Goal: Task Accomplishment & Management: Manage account settings

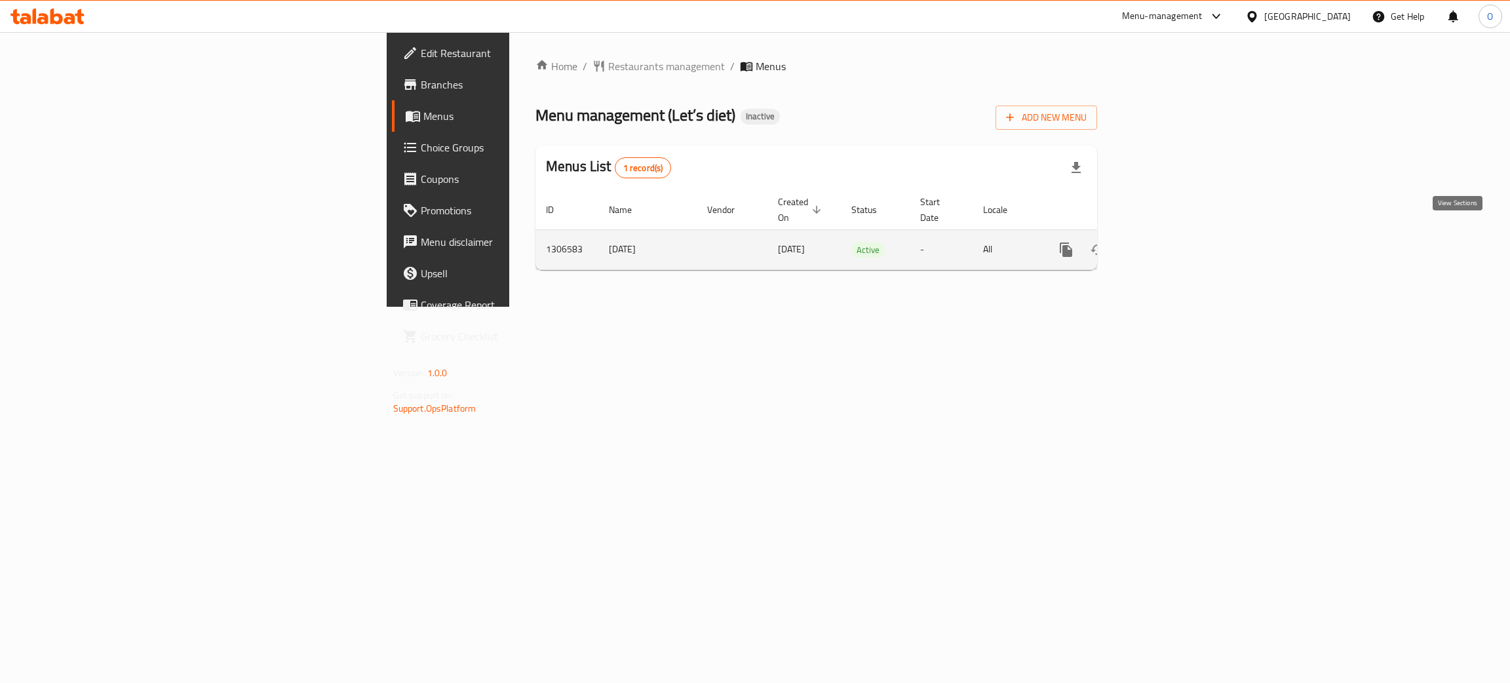
click at [1177, 242] on link "enhanced table" at bounding box center [1160, 249] width 31 height 31
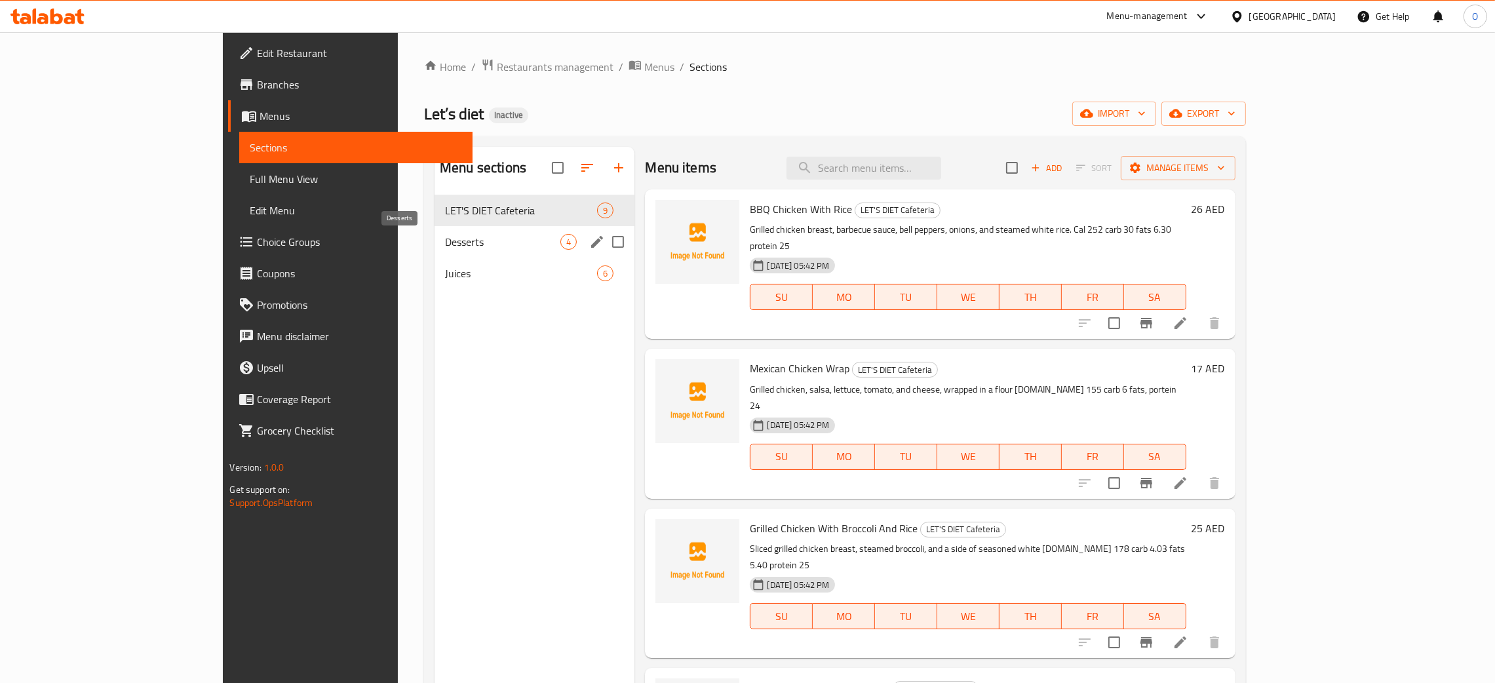
click at [445, 245] on span "Desserts" at bounding box center [502, 242] width 115 height 16
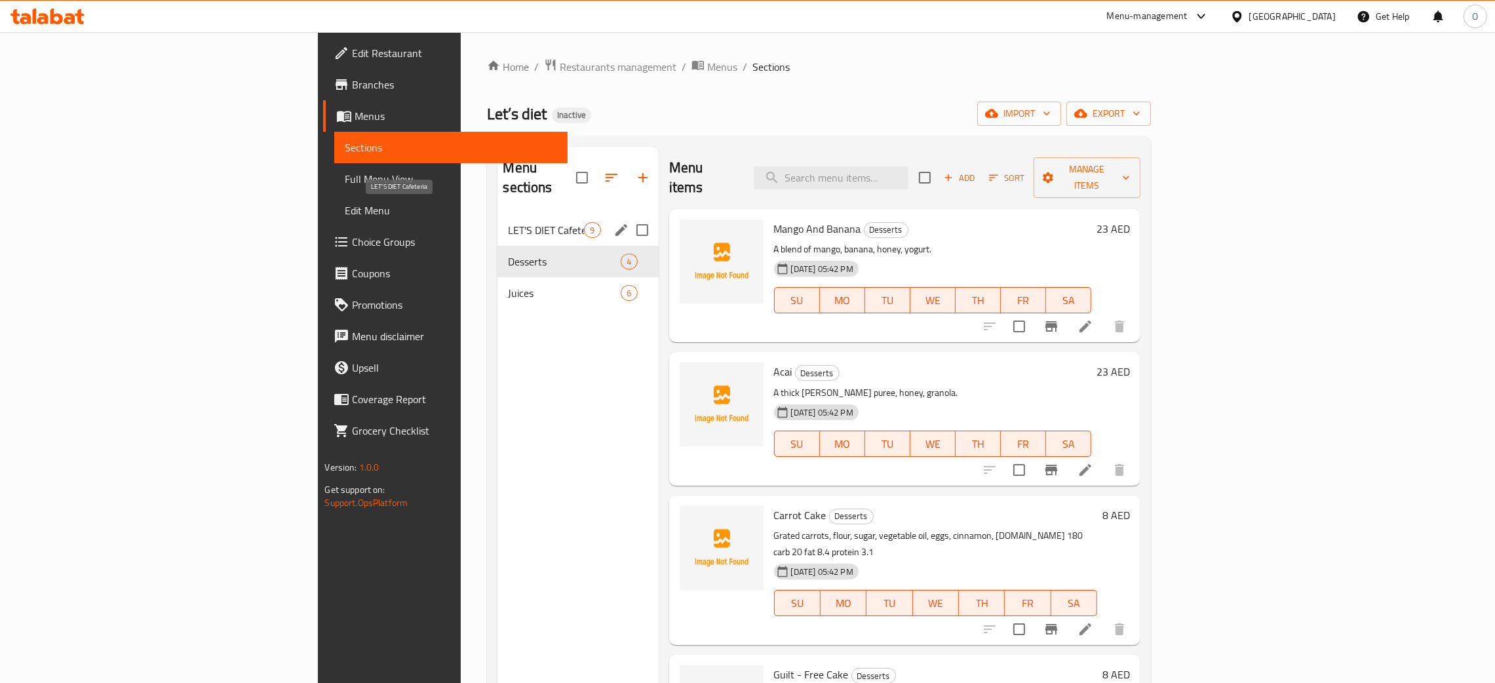
click at [508, 222] on span "LET'S DIET Cafeteria" at bounding box center [546, 230] width 76 height 16
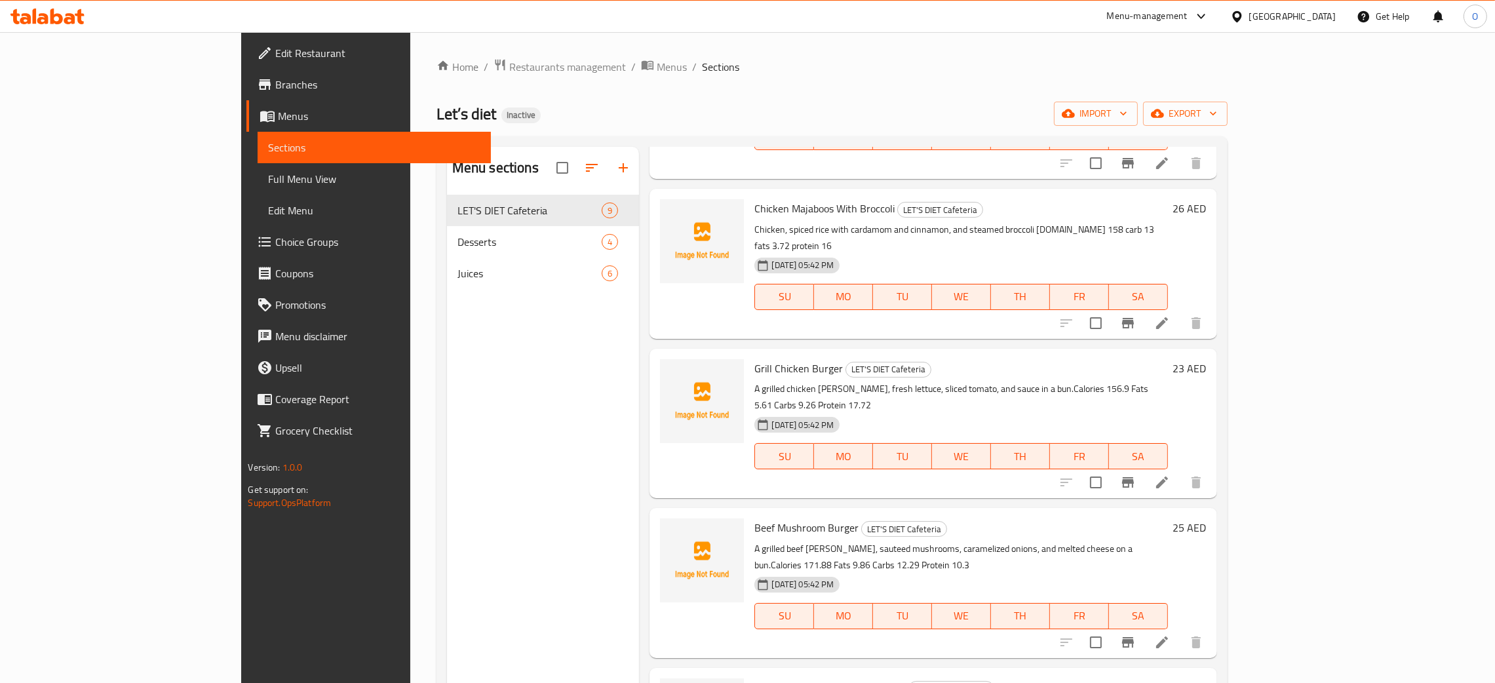
scroll to position [491, 0]
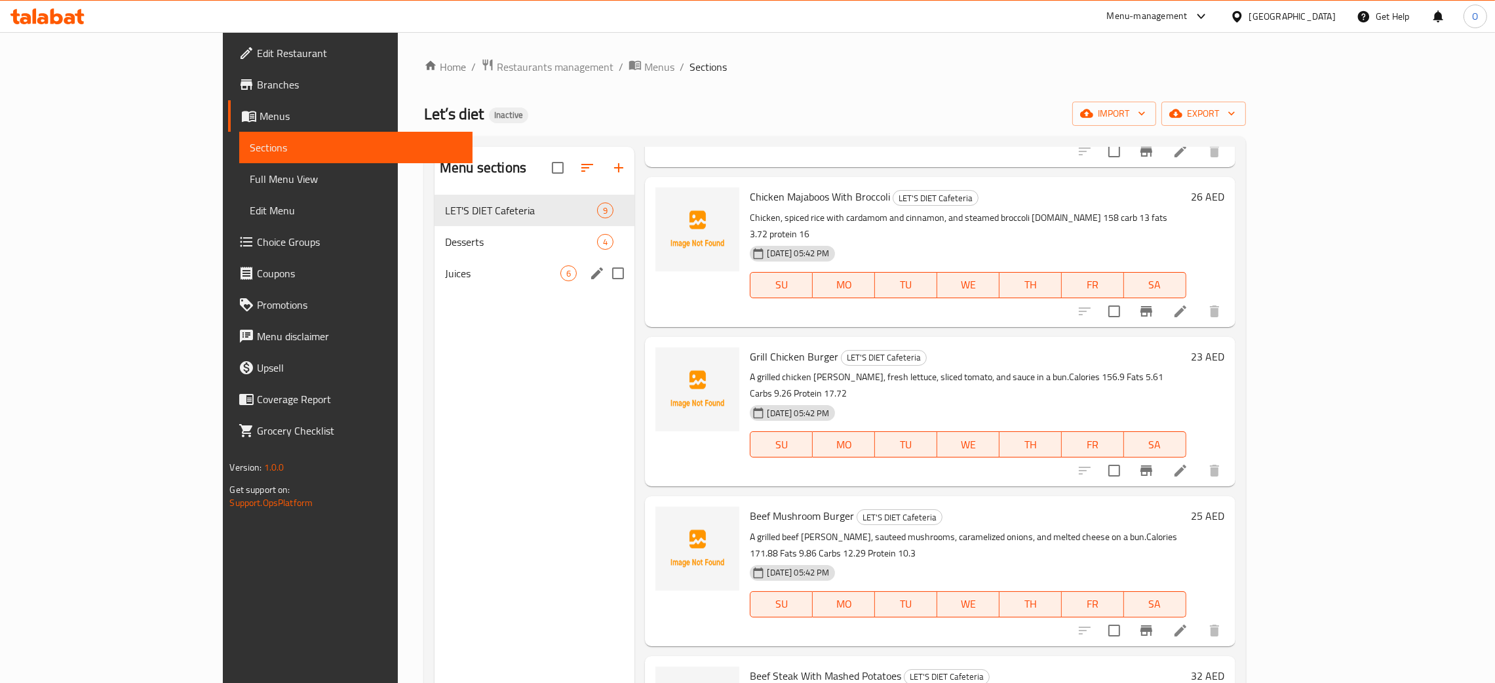
click at [435, 253] on div "Desserts 4" at bounding box center [535, 241] width 200 height 31
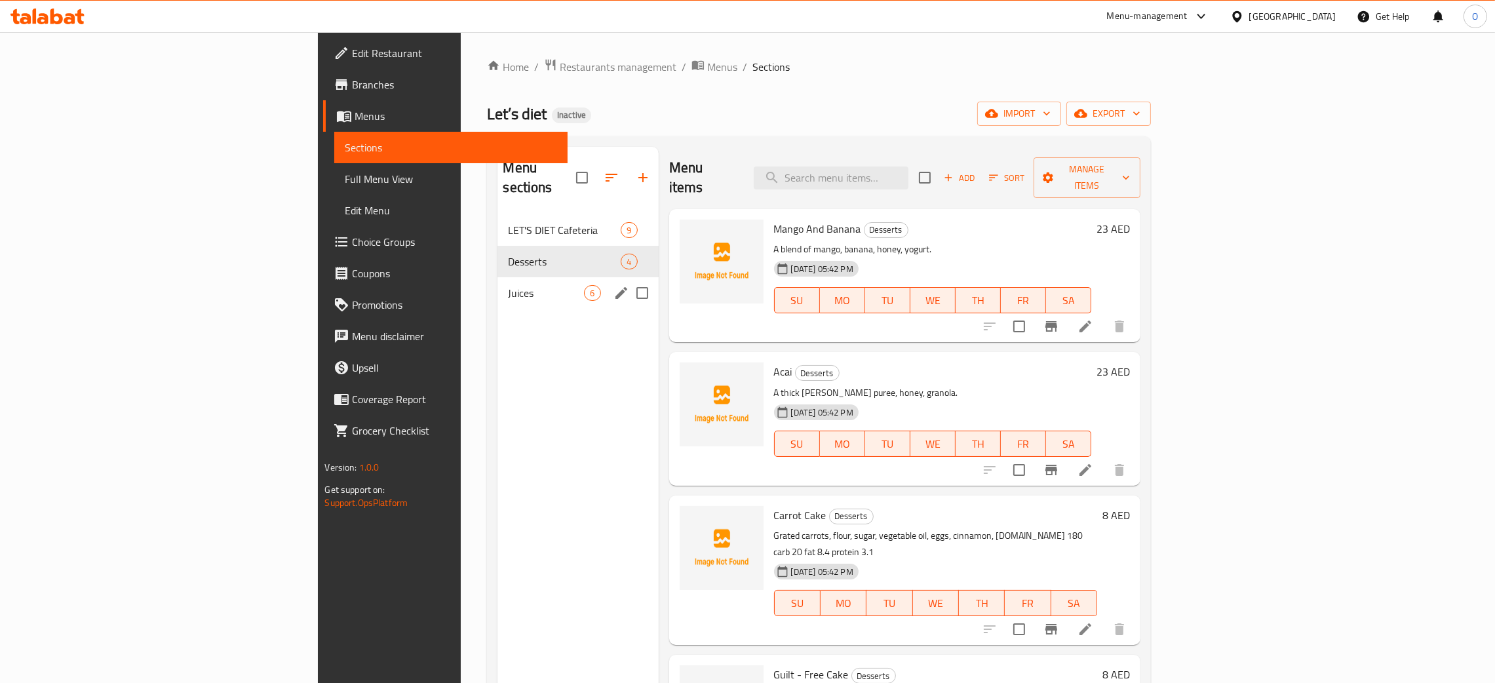
click at [508, 285] on span "Juices" at bounding box center [546, 293] width 76 height 16
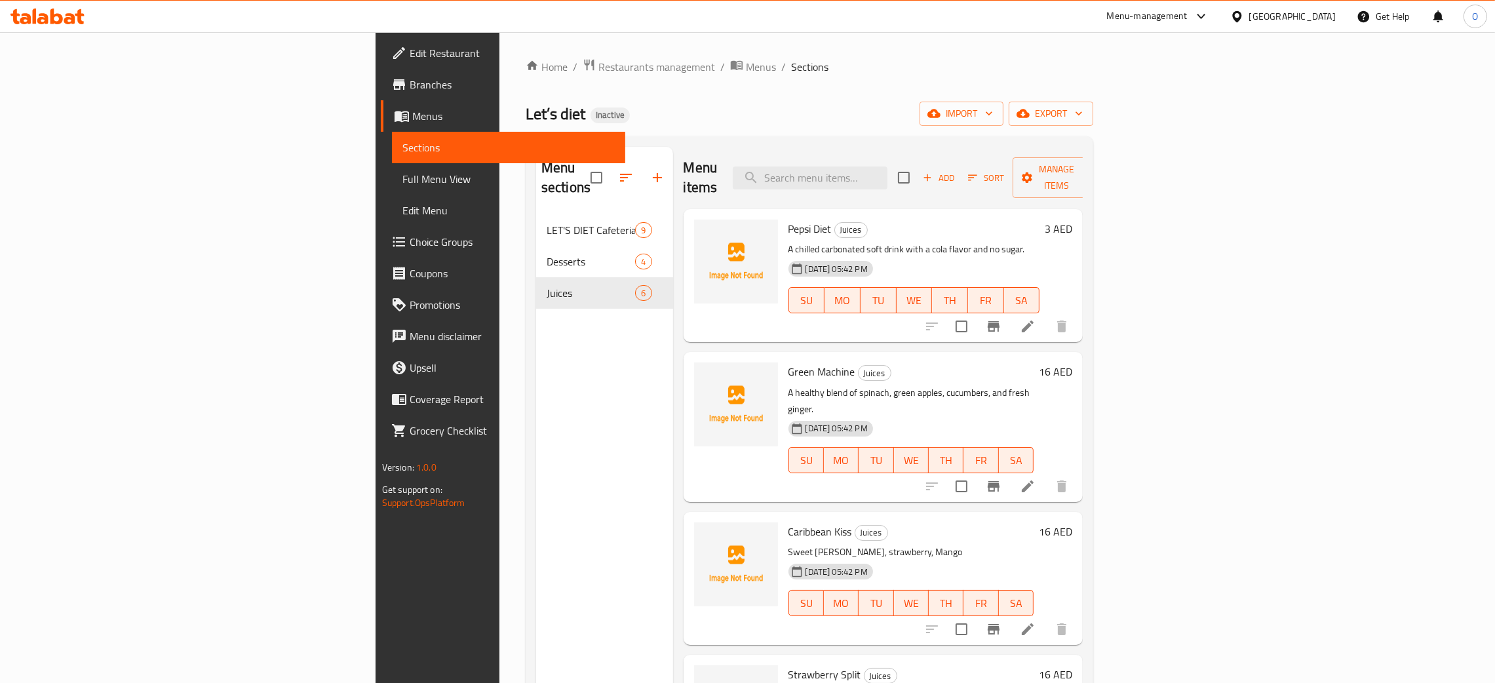
click at [410, 56] on span "Edit Restaurant" at bounding box center [512, 53] width 205 height 16
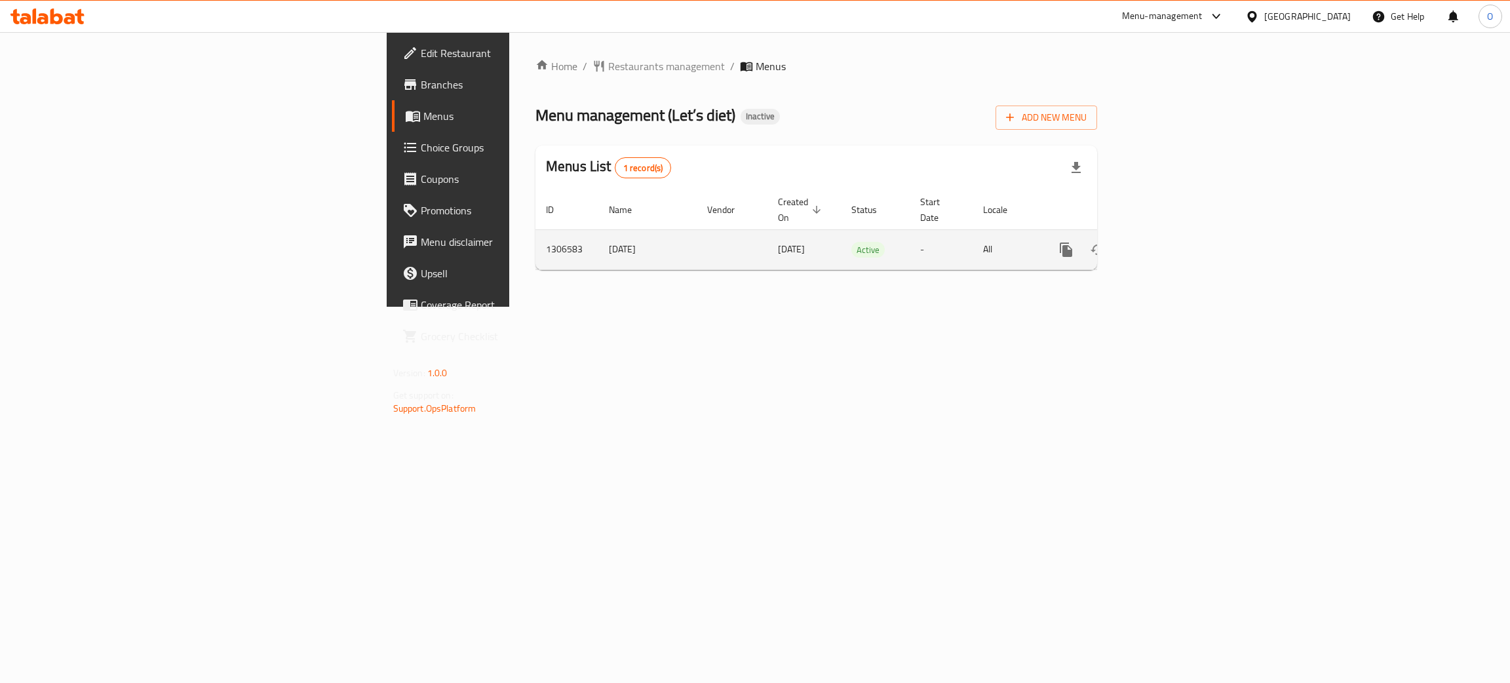
click at [1167, 244] on icon "enhanced table" at bounding box center [1161, 250] width 12 height 12
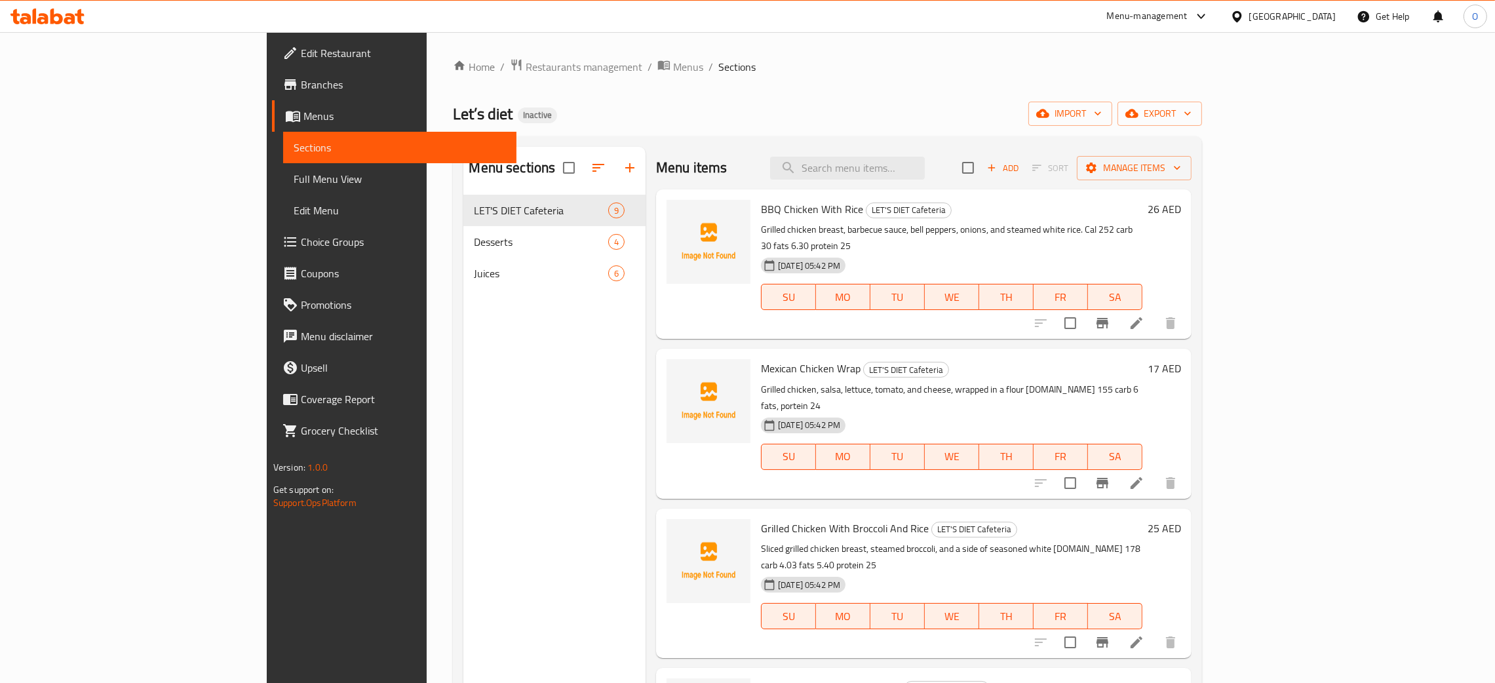
click at [294, 174] on span "Full Menu View" at bounding box center [400, 179] width 212 height 16
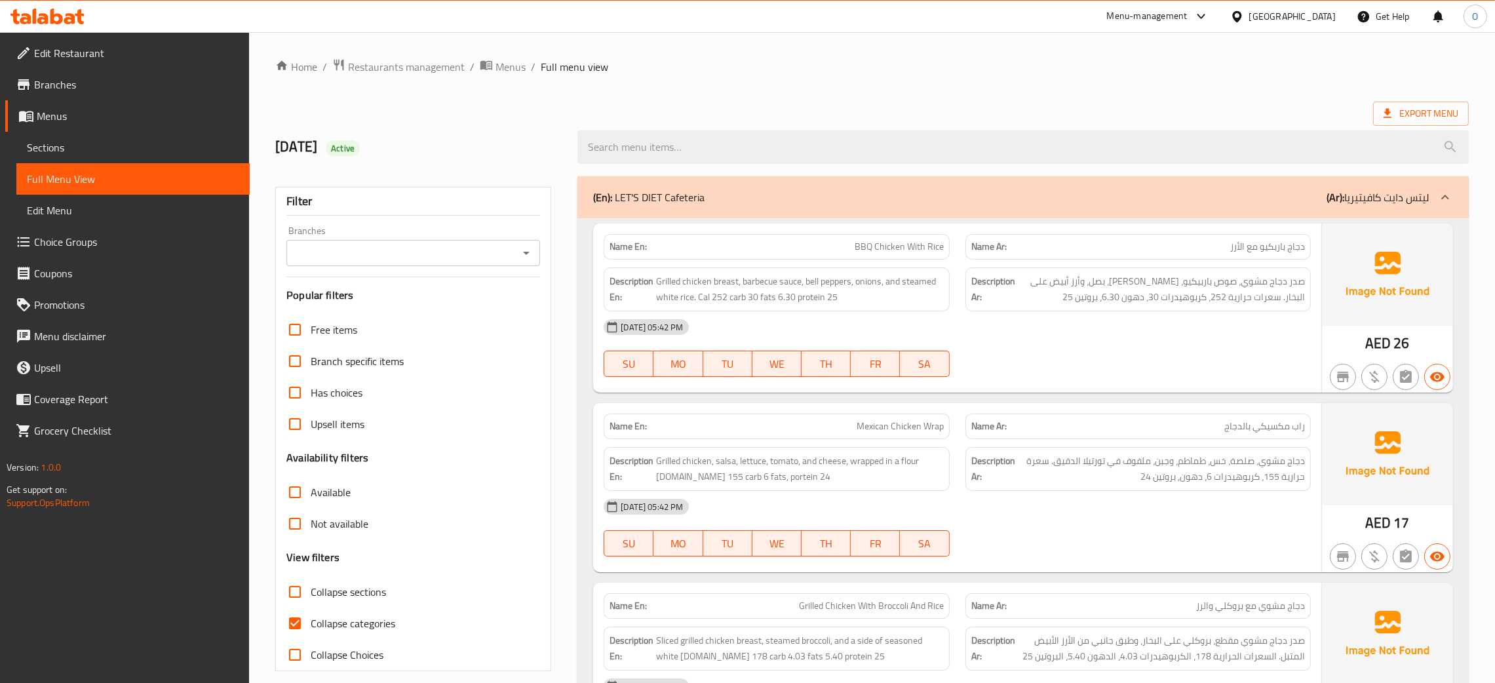
click at [980, 67] on ol "Home / Restaurants management / Menus / Full menu view" at bounding box center [872, 66] width 1194 height 17
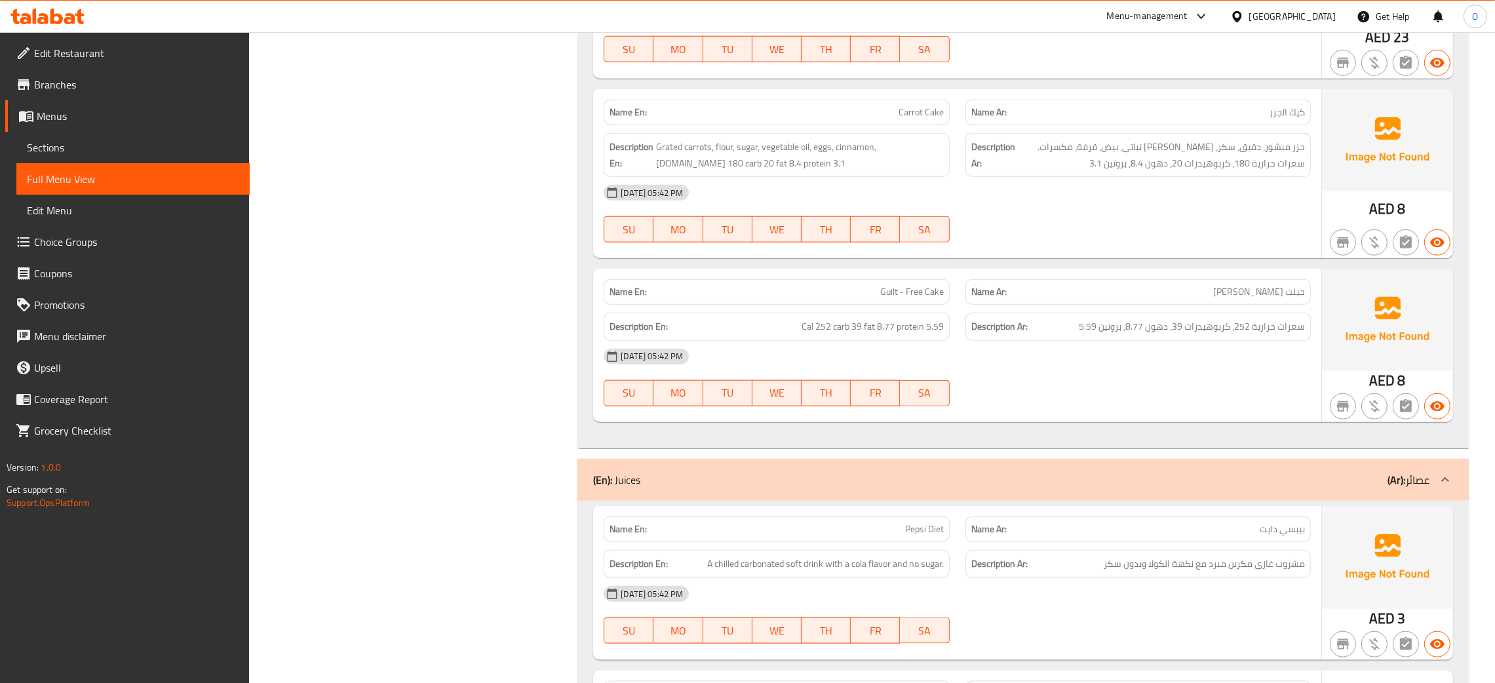
scroll to position [2261, 0]
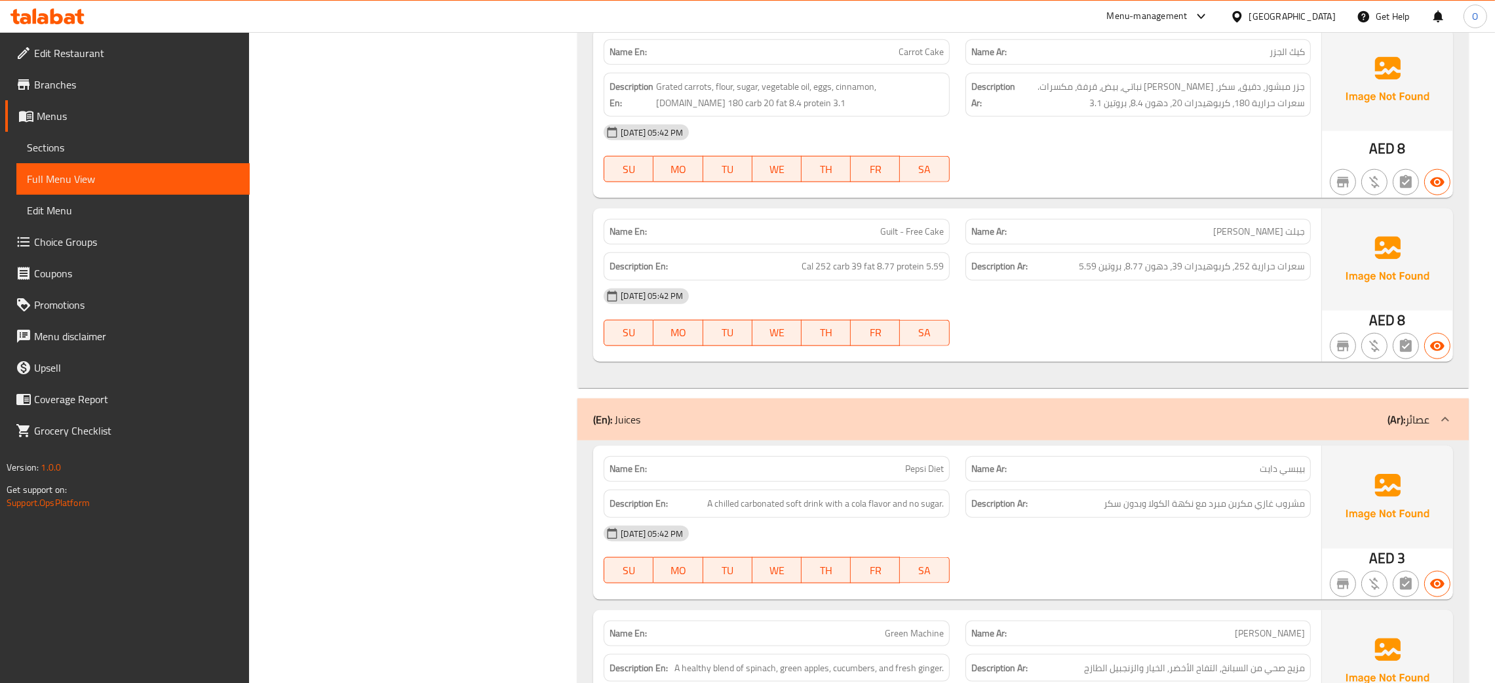
copy span "Guilt - Free Cake"
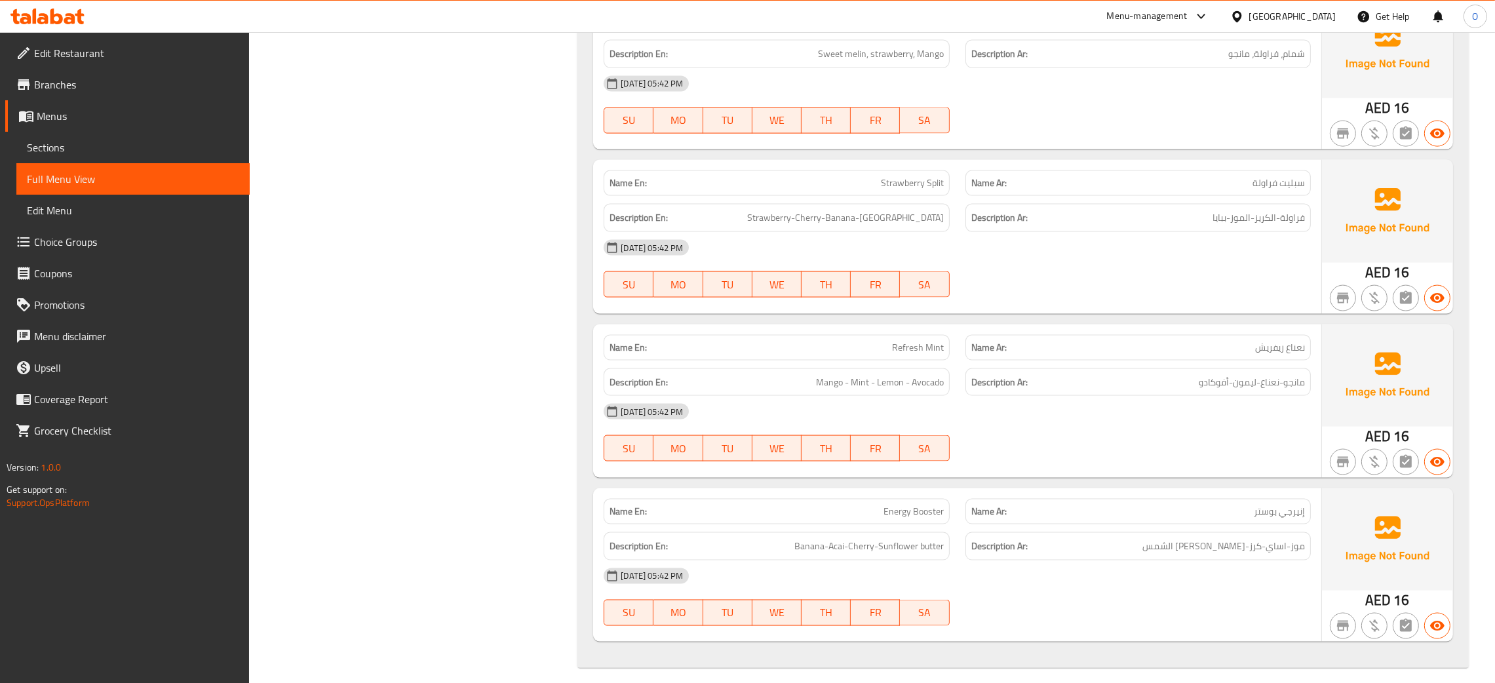
scroll to position [1795, 0]
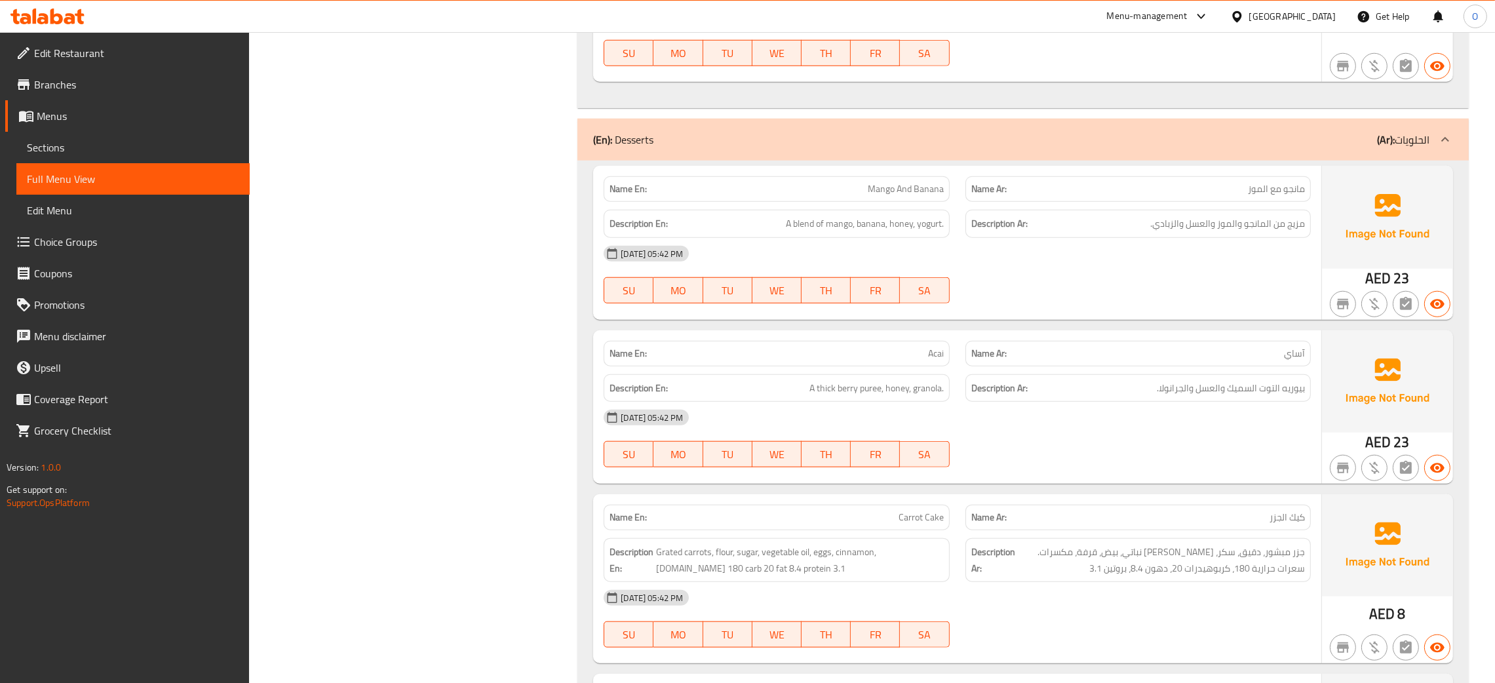
click at [493, 370] on div "Filter Branches Branches Popular filters Free items Branch specific items Has c…" at bounding box center [418, 146] width 302 height 3547
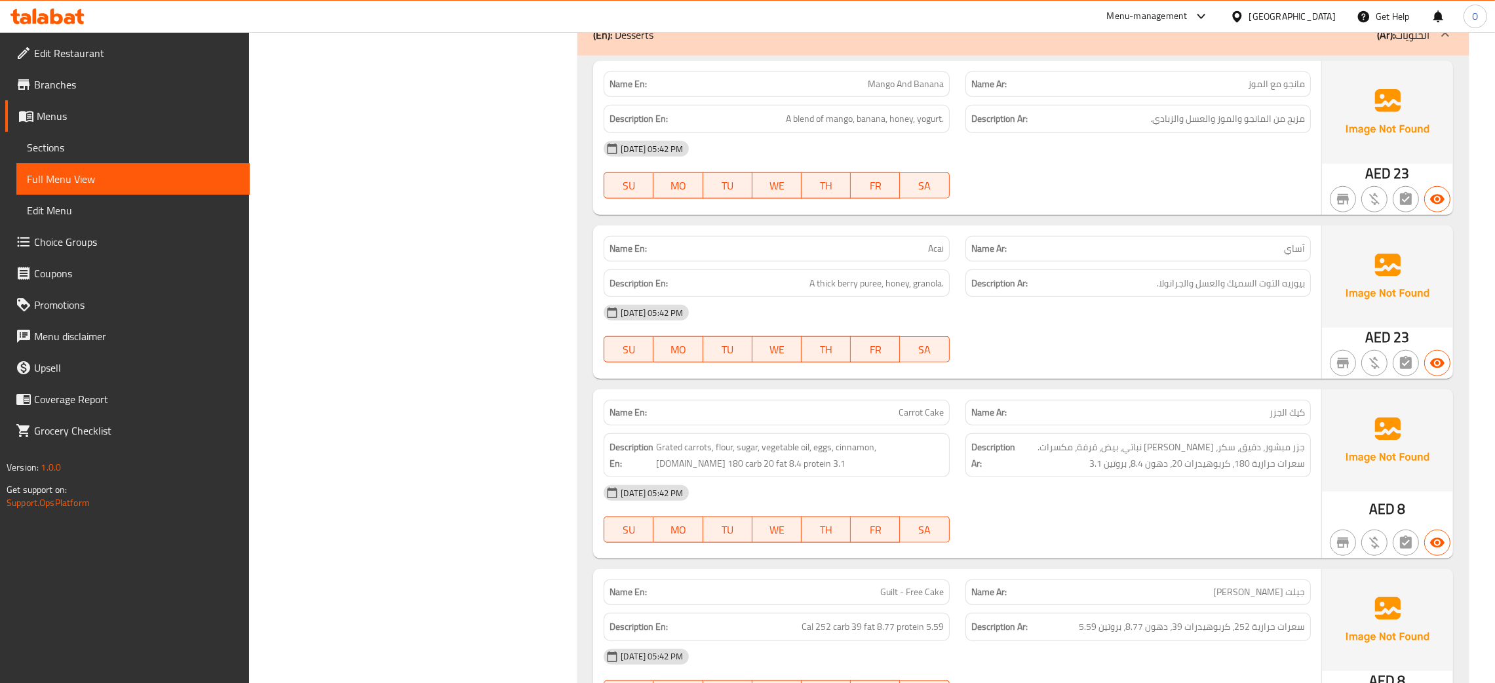
scroll to position [1761, 0]
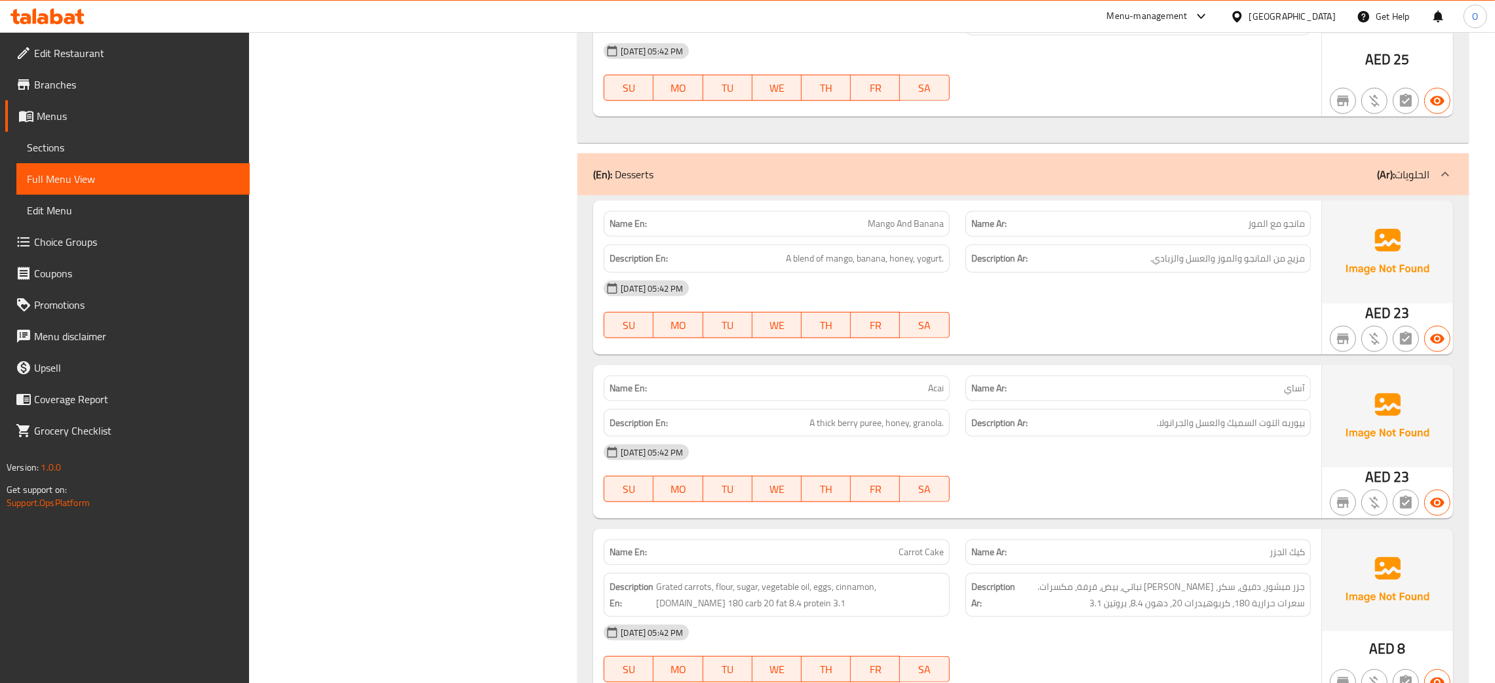
click at [481, 312] on div "Filter Branches Branches Popular filters Free items Branch specific items Has c…" at bounding box center [418, 181] width 302 height 3547
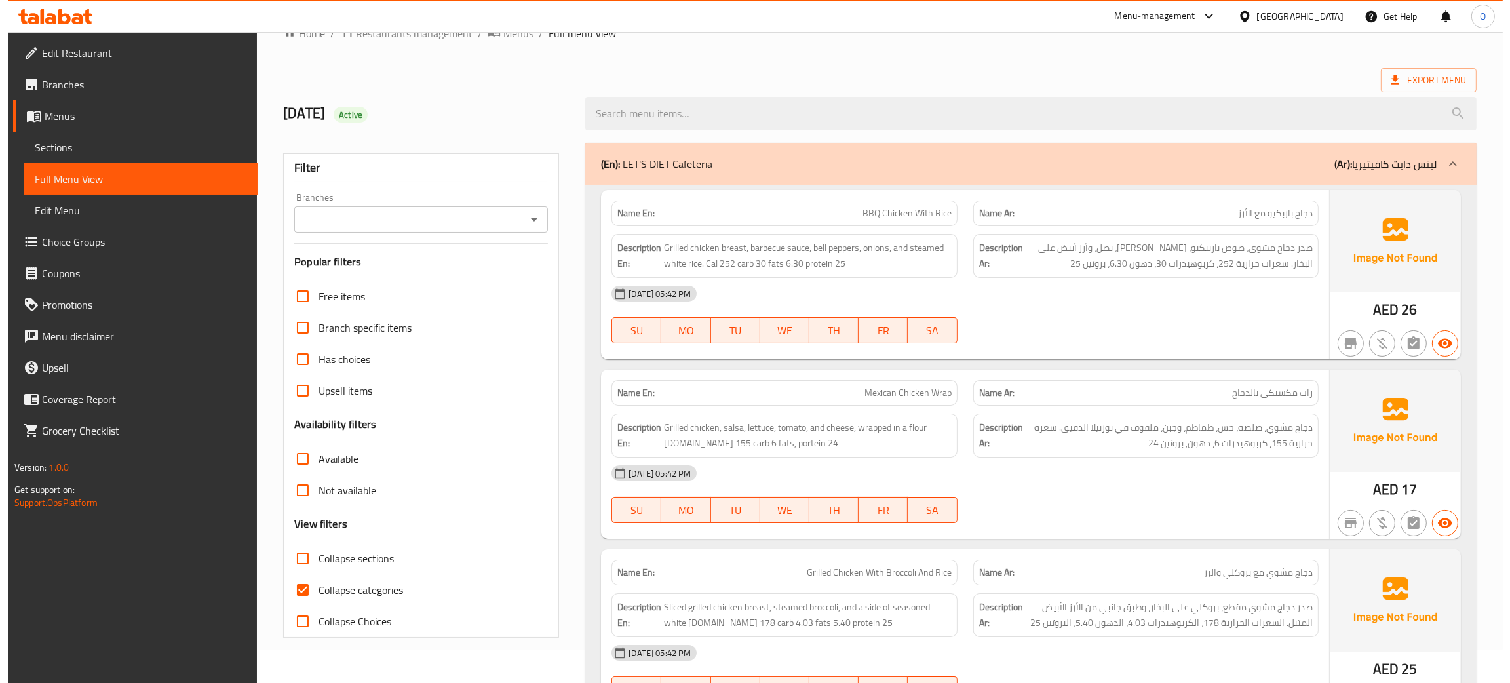
scroll to position [0, 0]
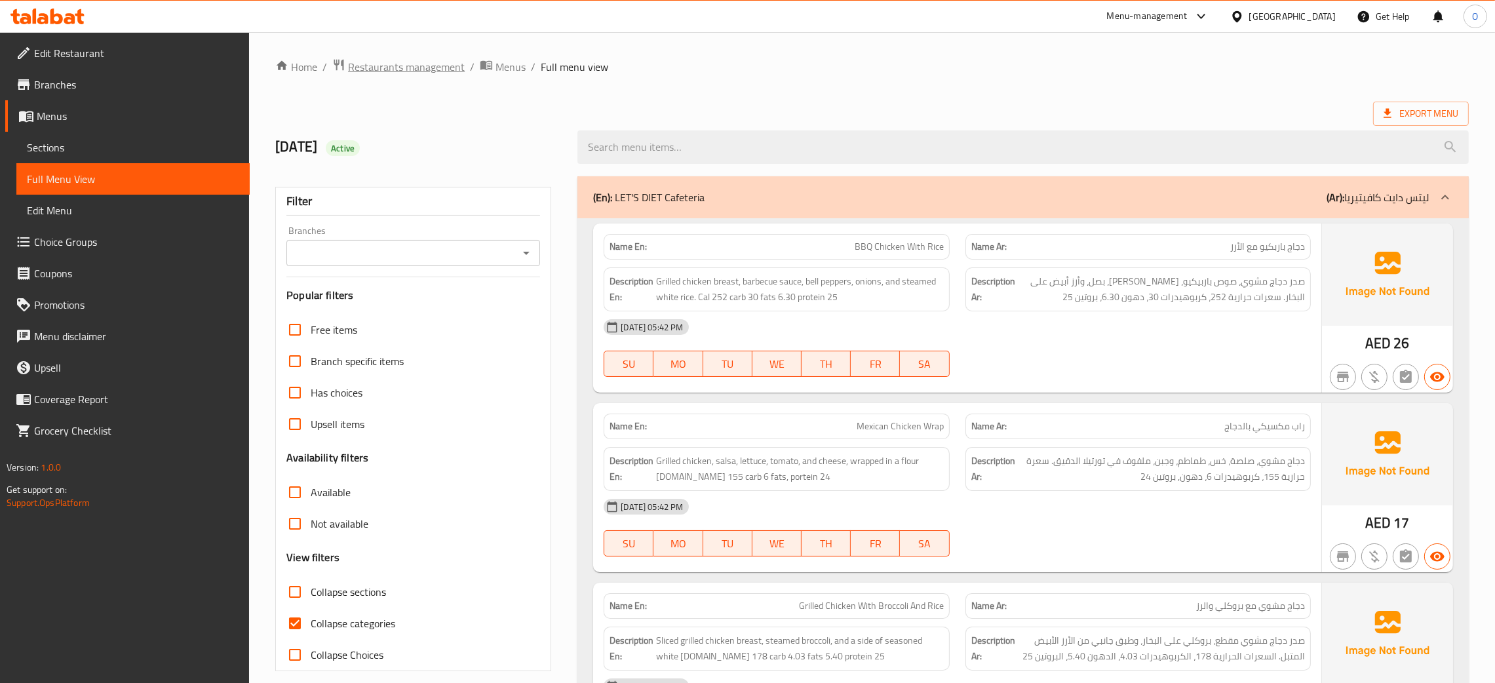
click at [395, 72] on span "Restaurants management" at bounding box center [406, 67] width 117 height 16
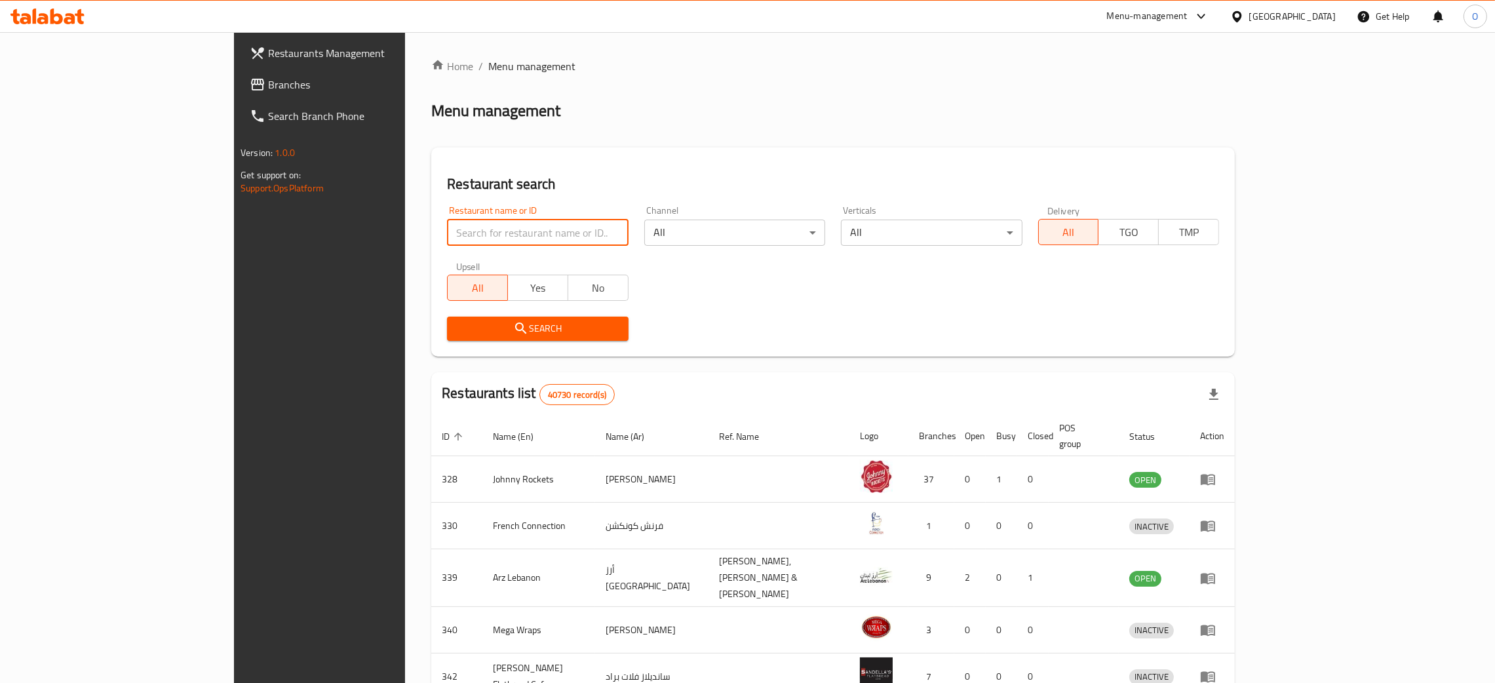
click at [465, 228] on input "search" at bounding box center [537, 233] width 181 height 26
paste input "Pelmeni House"
type input "Pelmeni House"
click button "Search" at bounding box center [537, 329] width 181 height 24
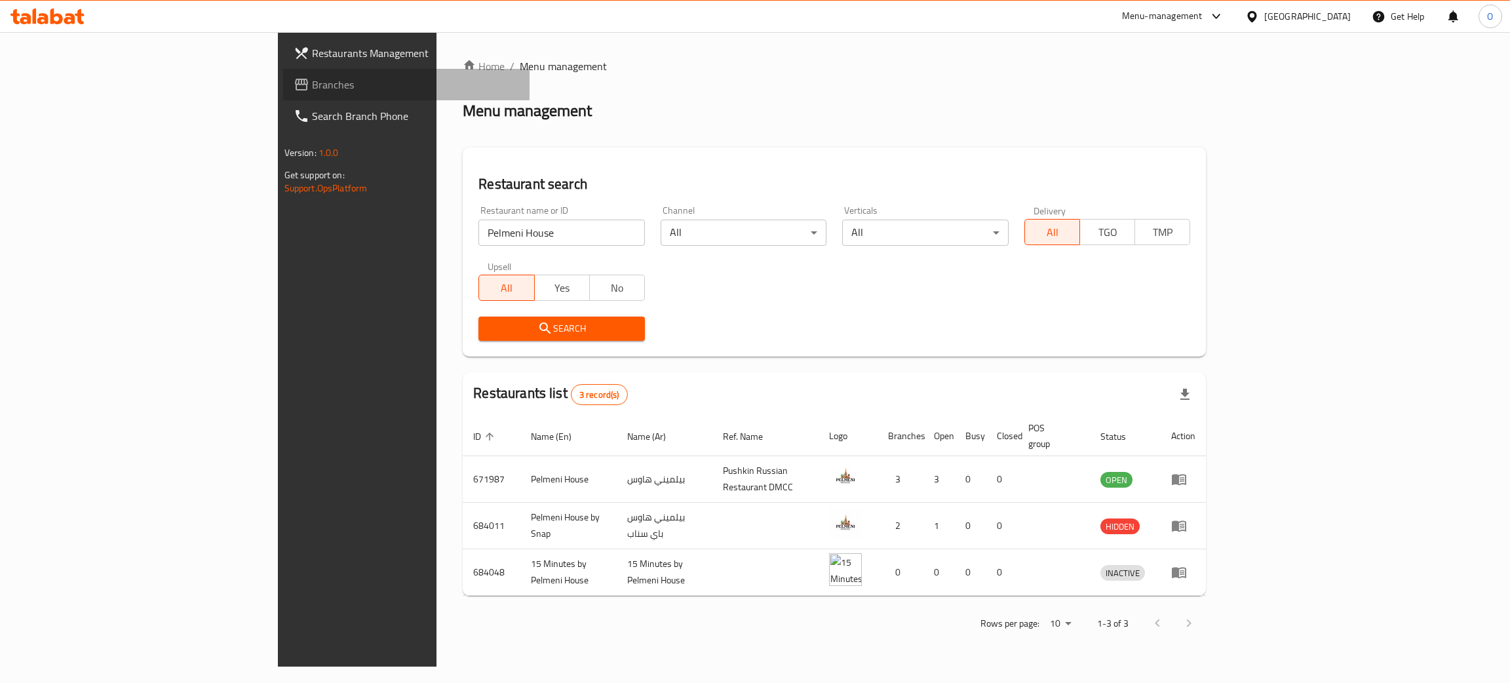
click at [312, 83] on span "Branches" at bounding box center [416, 85] width 208 height 16
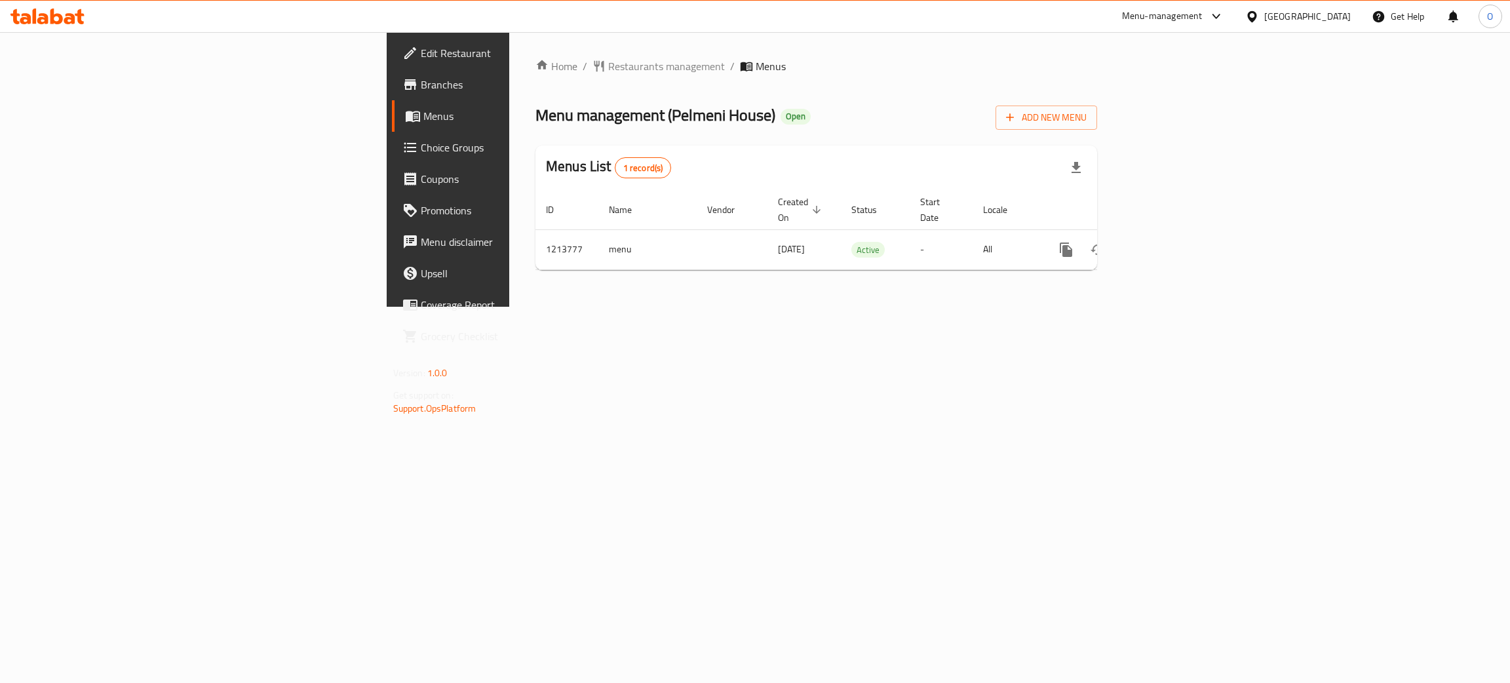
click at [1281, 22] on div "[GEOGRAPHIC_DATA]" at bounding box center [1307, 16] width 87 height 14
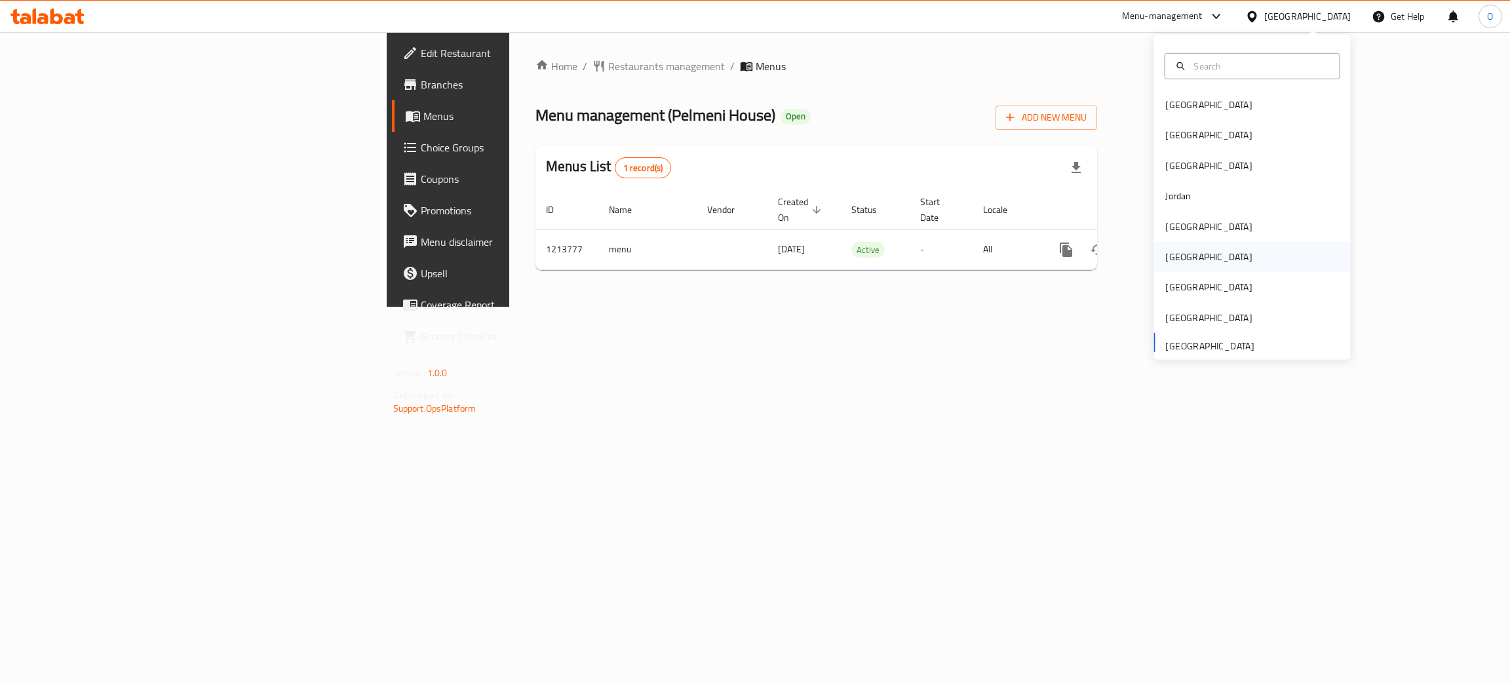
click at [1165, 262] on div "[GEOGRAPHIC_DATA]" at bounding box center [1208, 257] width 87 height 14
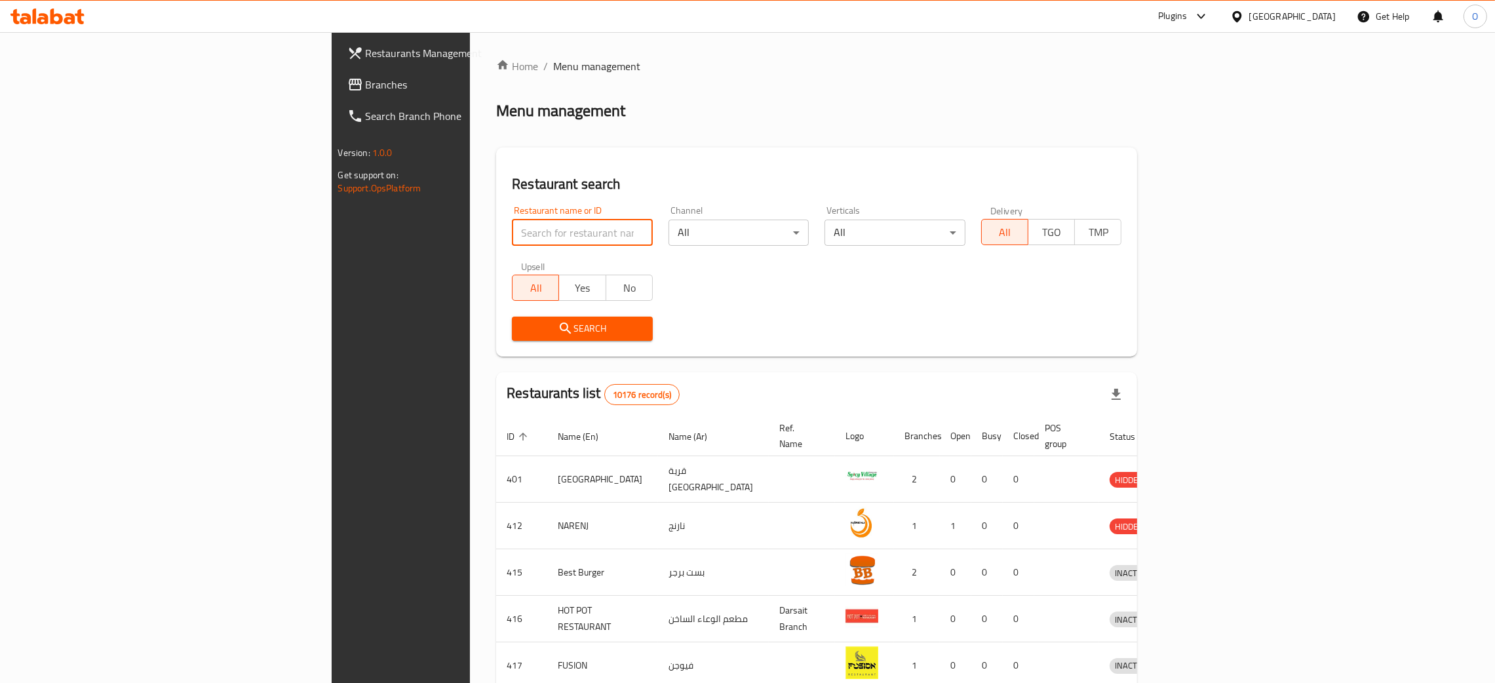
click at [512, 231] on input "search" at bounding box center [582, 233] width 141 height 26
paste input "Rawabi Cafe,"
click button "Search" at bounding box center [582, 329] width 141 height 24
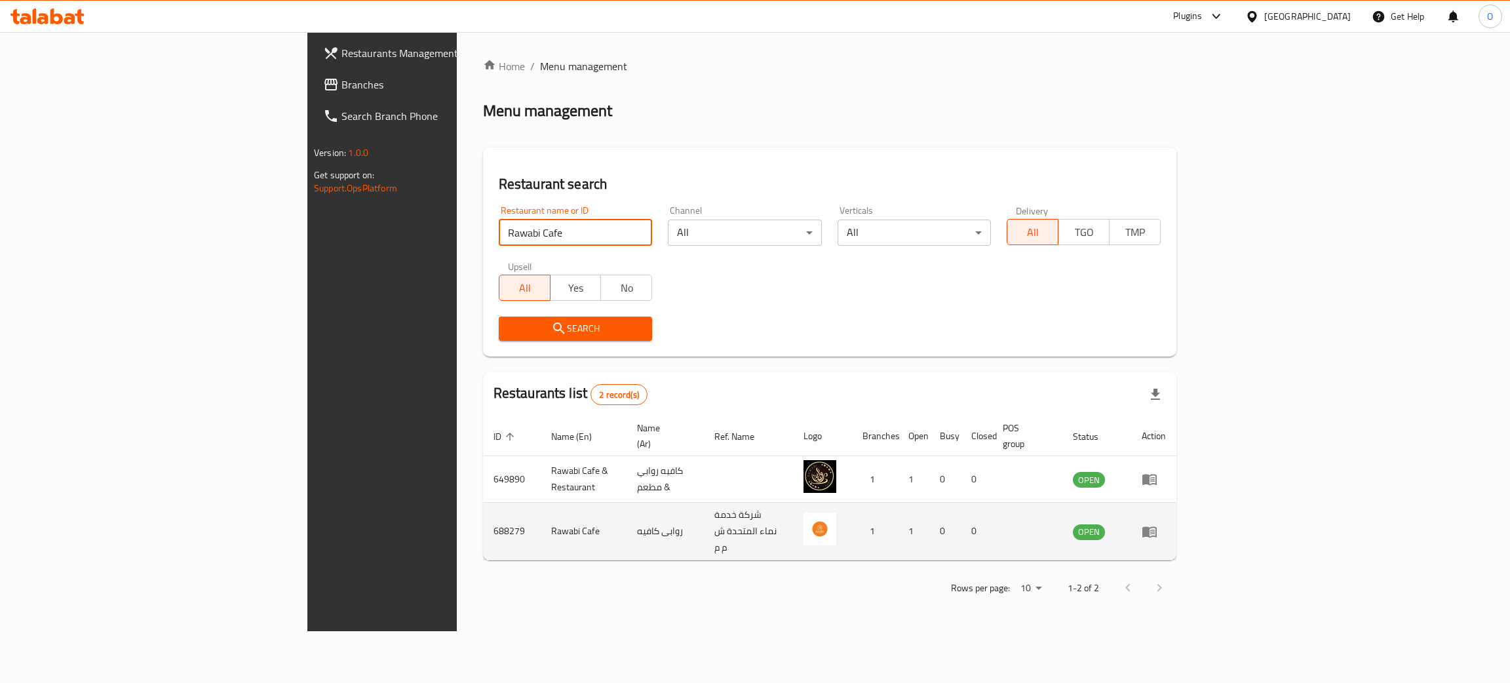
click at [483, 507] on td "688279" at bounding box center [512, 532] width 58 height 58
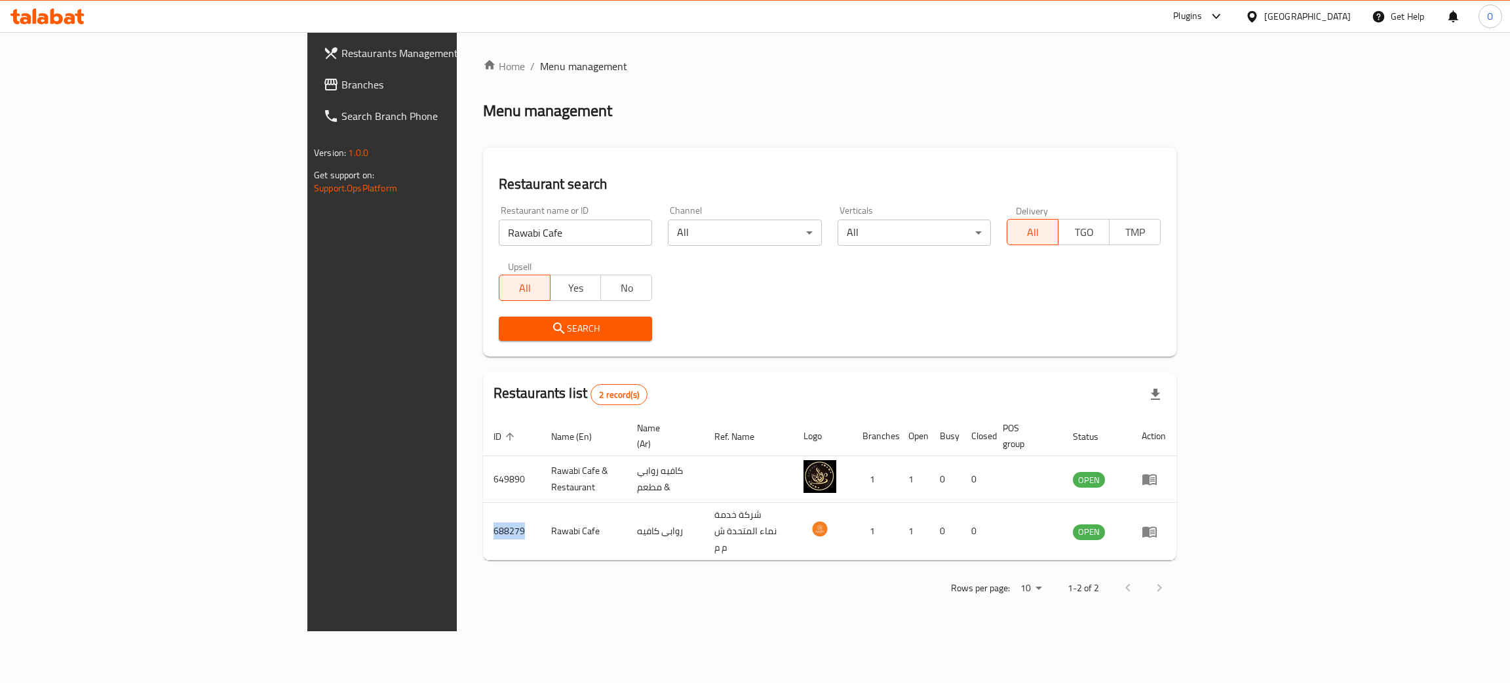
copy td "688279"
drag, startPoint x: 396, startPoint y: 224, endPoint x: 156, endPoint y: 218, distance: 240.0
click at [307, 222] on div "Restaurants Management Branches Search Branch Phone Version: 1.0.0 Get support …" at bounding box center [754, 331] width 895 height 599
paste input "688279"
type input "688279"
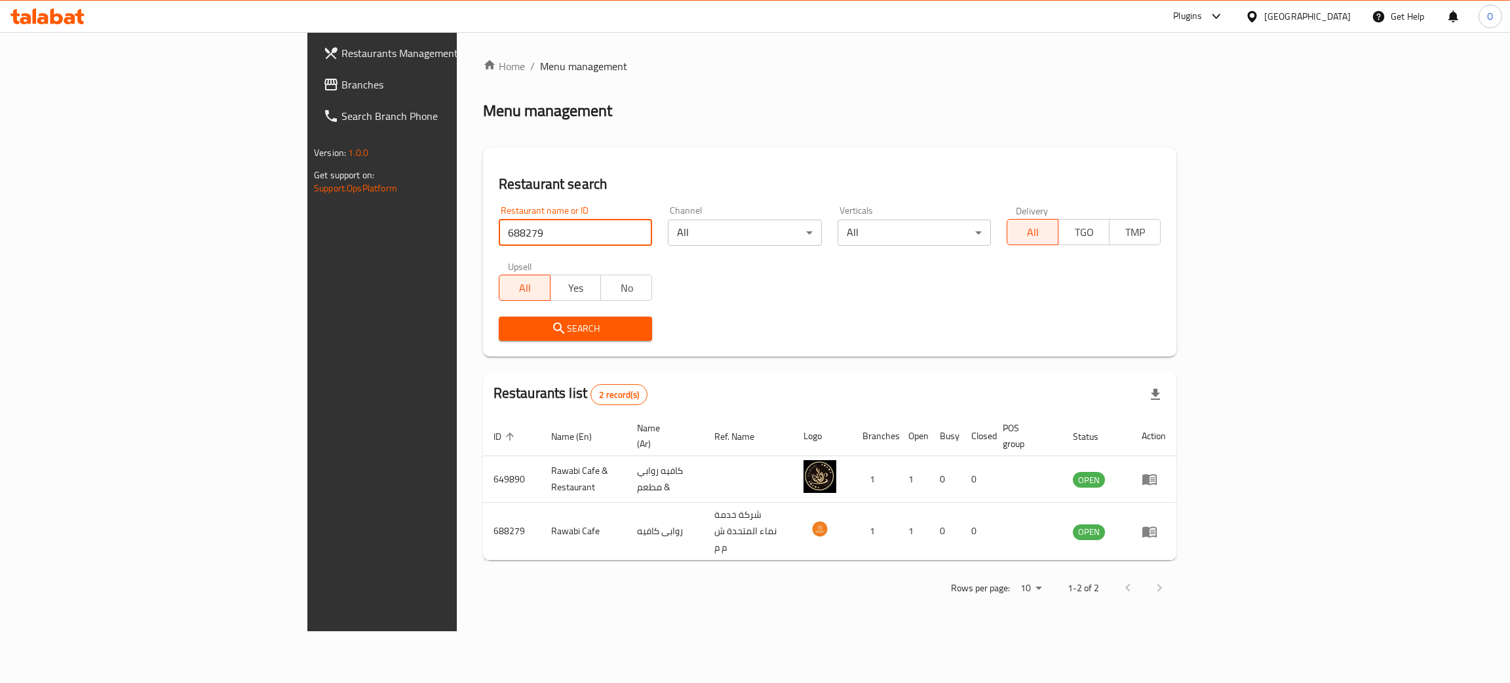
click button "Search" at bounding box center [576, 329] width 154 height 24
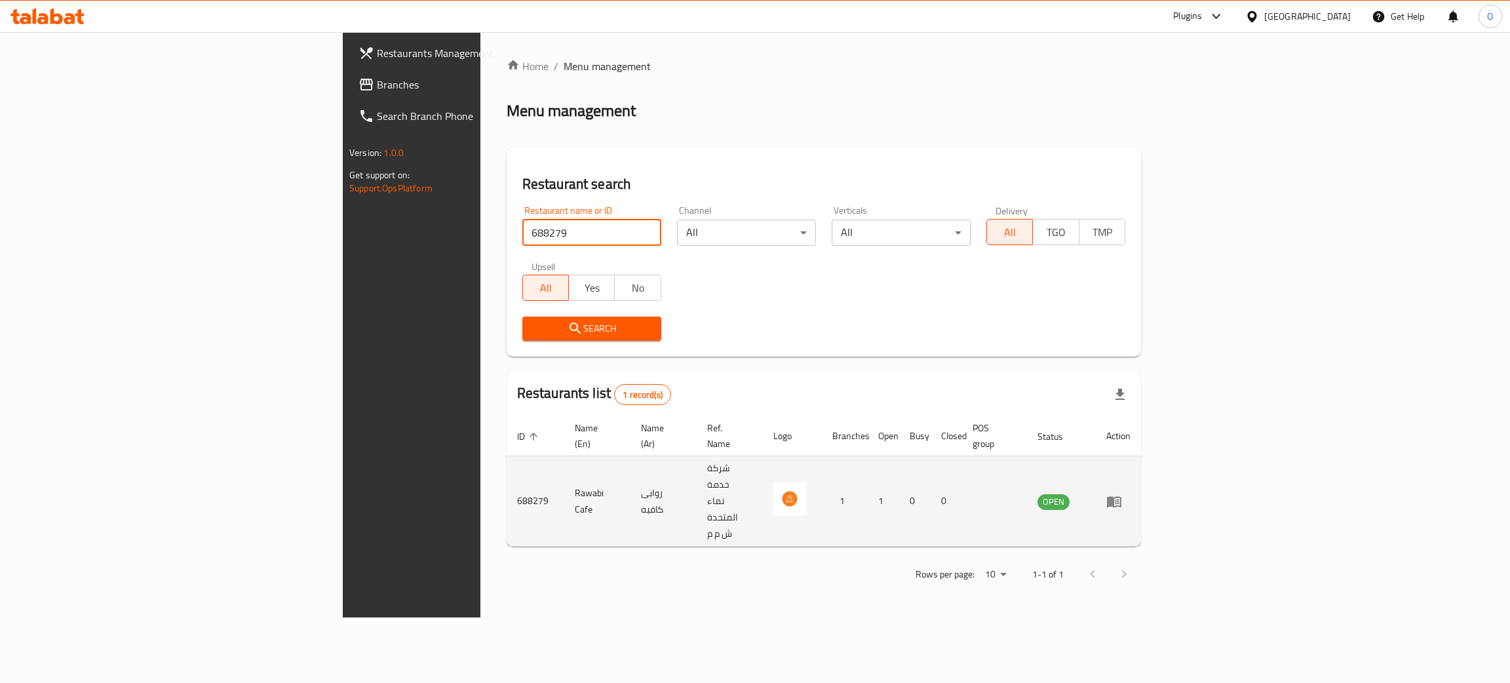
click at [1122, 494] on icon "enhanced table" at bounding box center [1114, 502] width 16 height 16
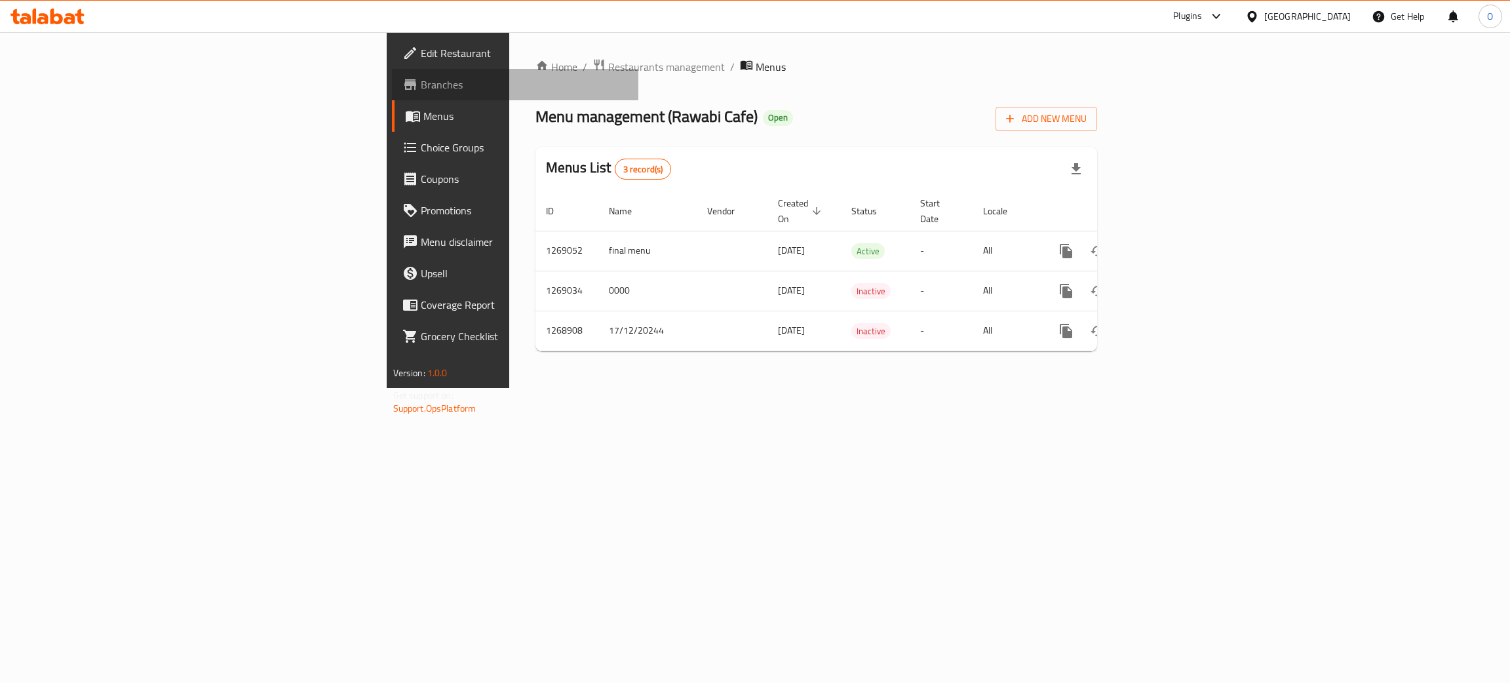
click at [421, 85] on span "Branches" at bounding box center [525, 85] width 208 height 16
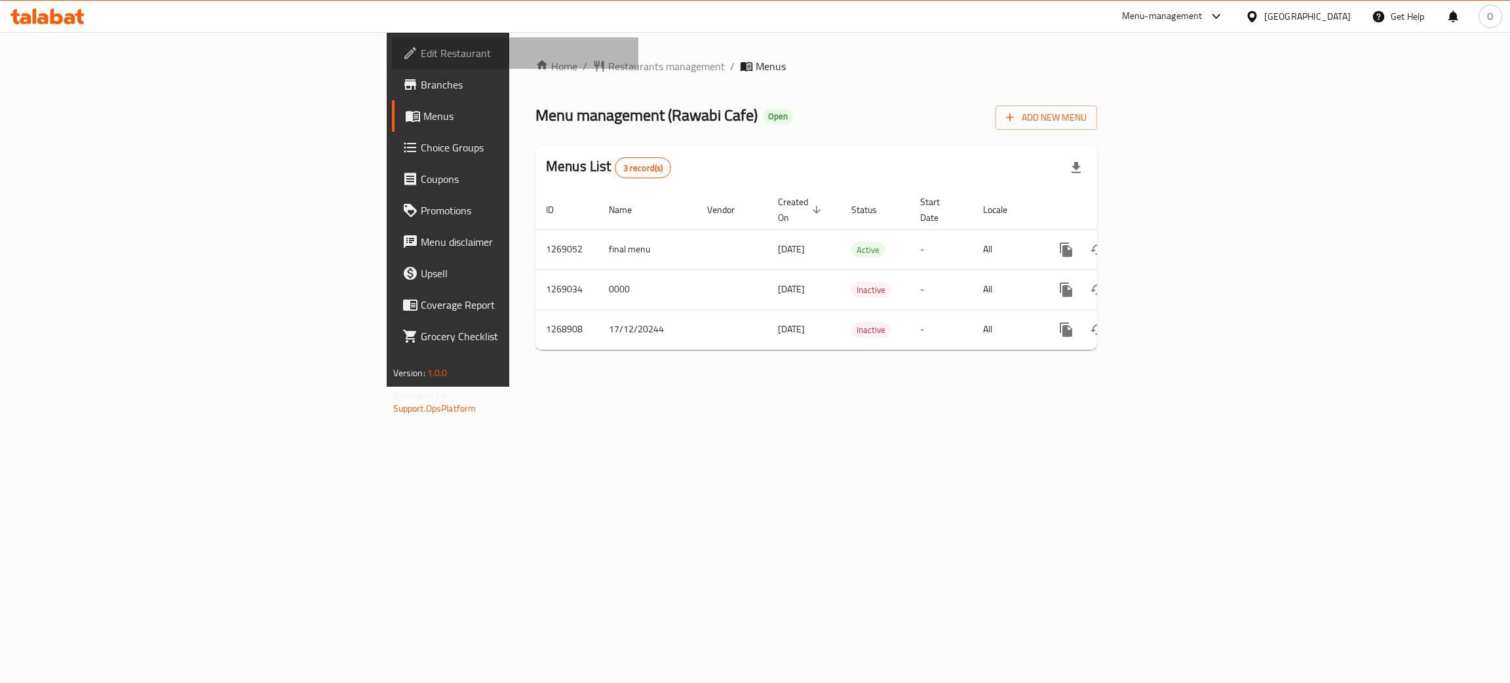
click at [421, 53] on span "Edit Restaurant" at bounding box center [525, 53] width 208 height 16
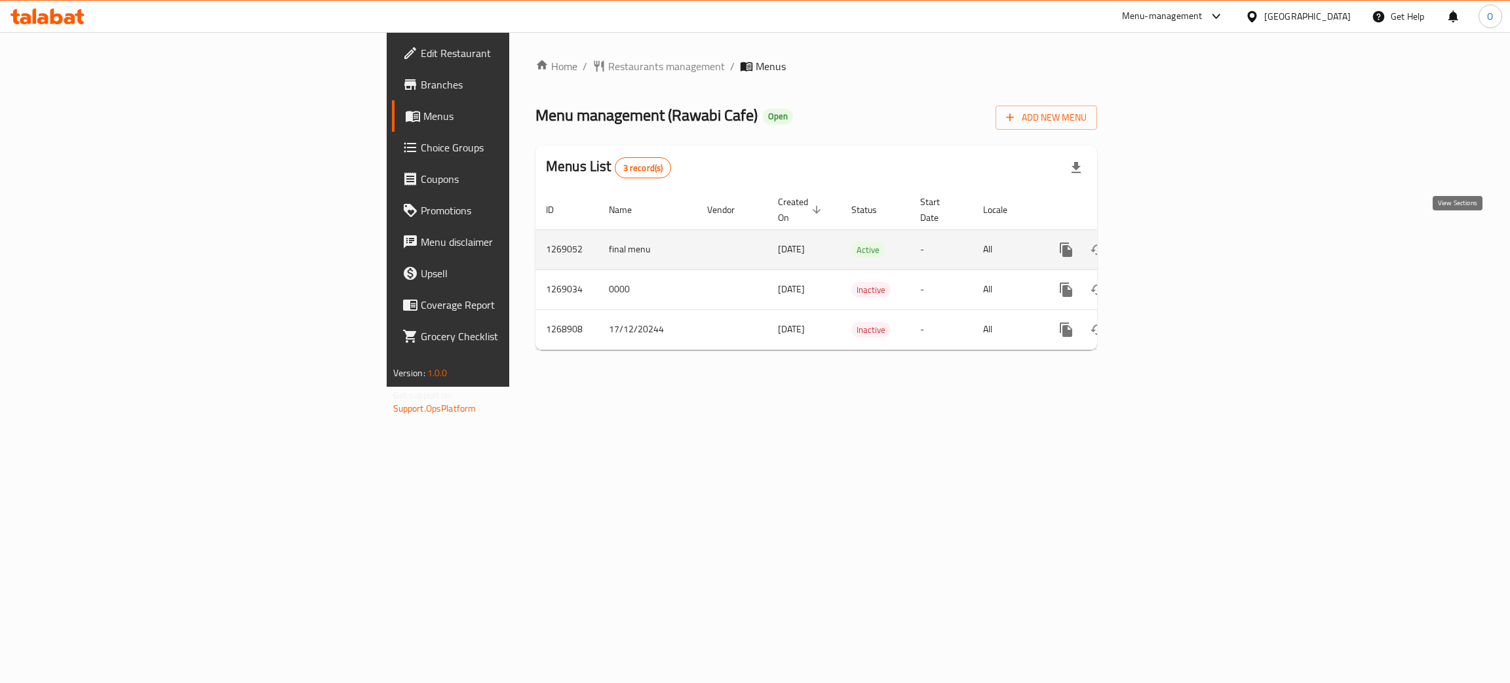
click at [1169, 242] on icon "enhanced table" at bounding box center [1161, 250] width 16 height 16
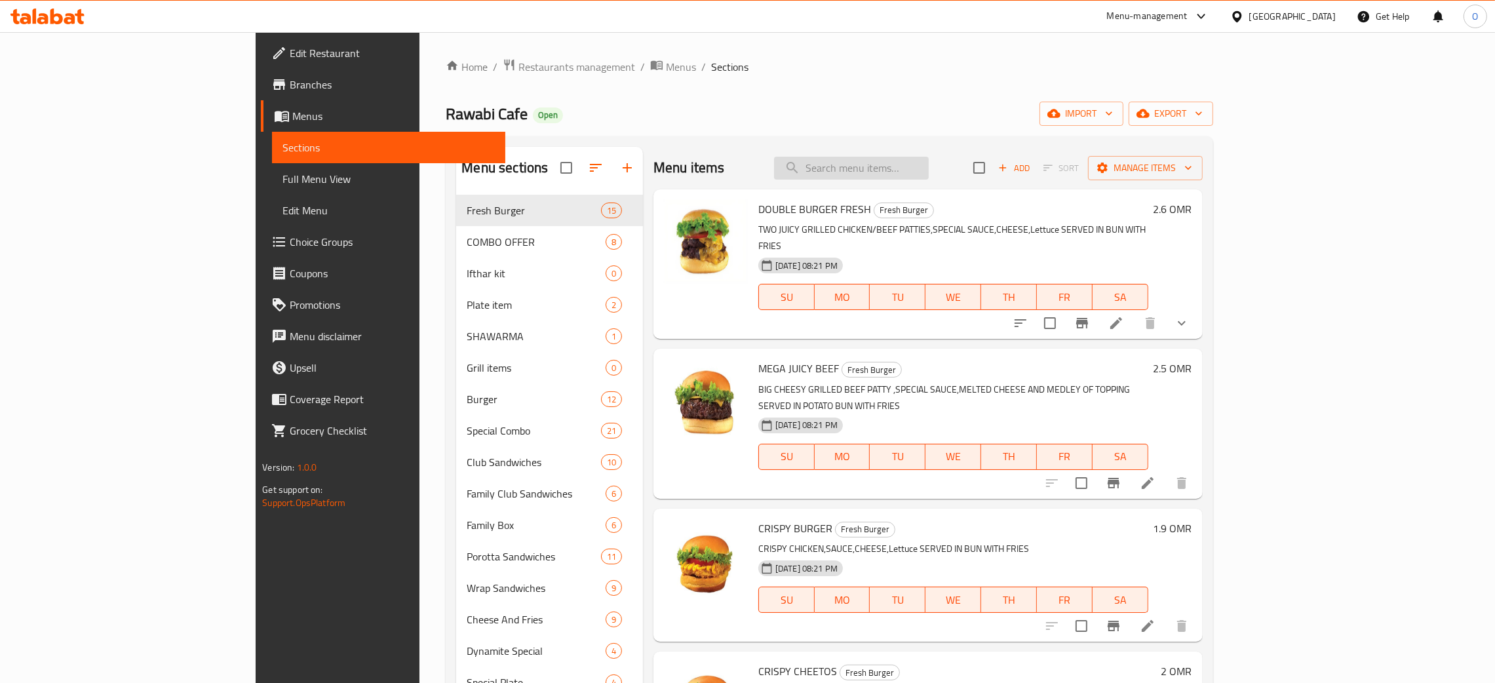
click at [929, 170] on input "search" at bounding box center [851, 168] width 155 height 23
paste input "748459"
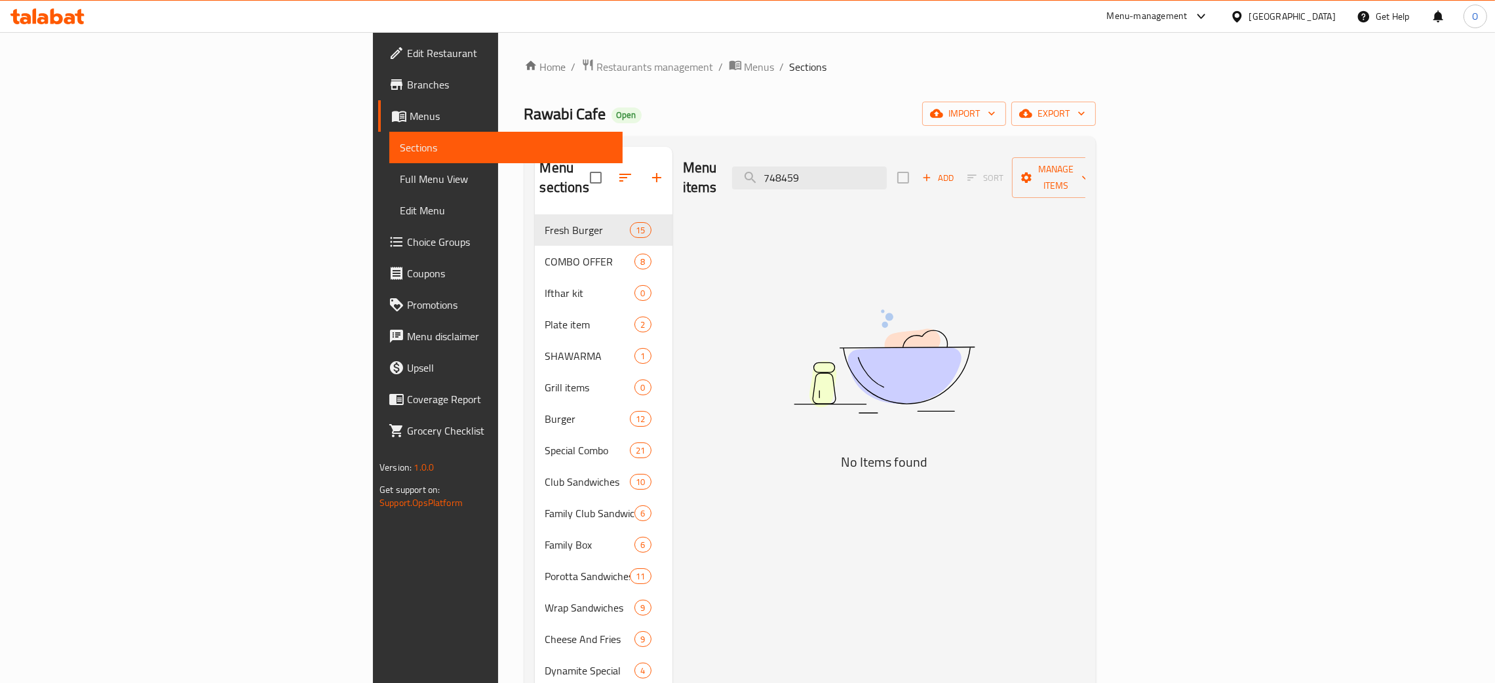
drag, startPoint x: 966, startPoint y: 167, endPoint x: 697, endPoint y: 148, distance: 268.8
click at [718, 148] on div "Menu items 748459 Add Sort Manage items" at bounding box center [884, 178] width 402 height 62
paste input "Shawarma Sandwich"
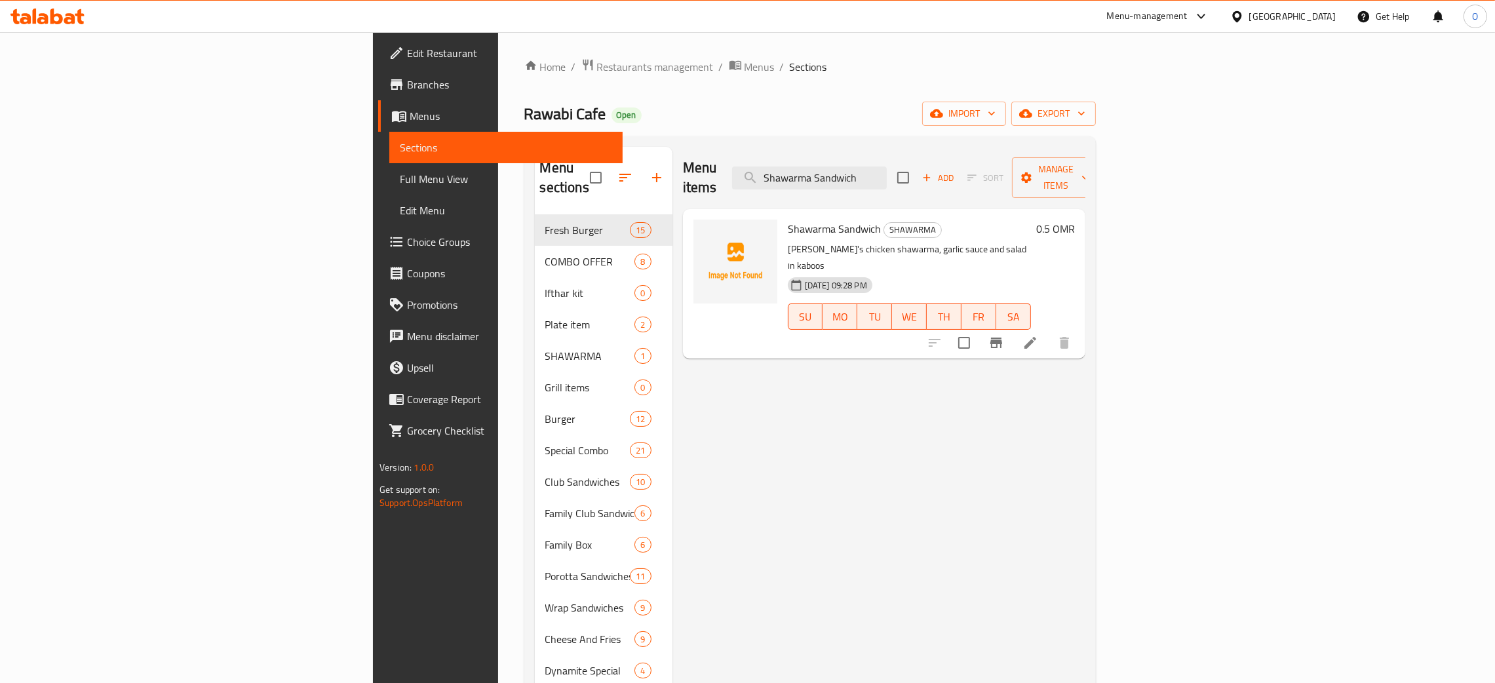
type input "Shawarma Sandwich"
click at [1317, 11] on div "[GEOGRAPHIC_DATA]" at bounding box center [1292, 16] width 87 height 14
click at [1173, 337] on div "[GEOGRAPHIC_DATA]" at bounding box center [1193, 344] width 87 height 14
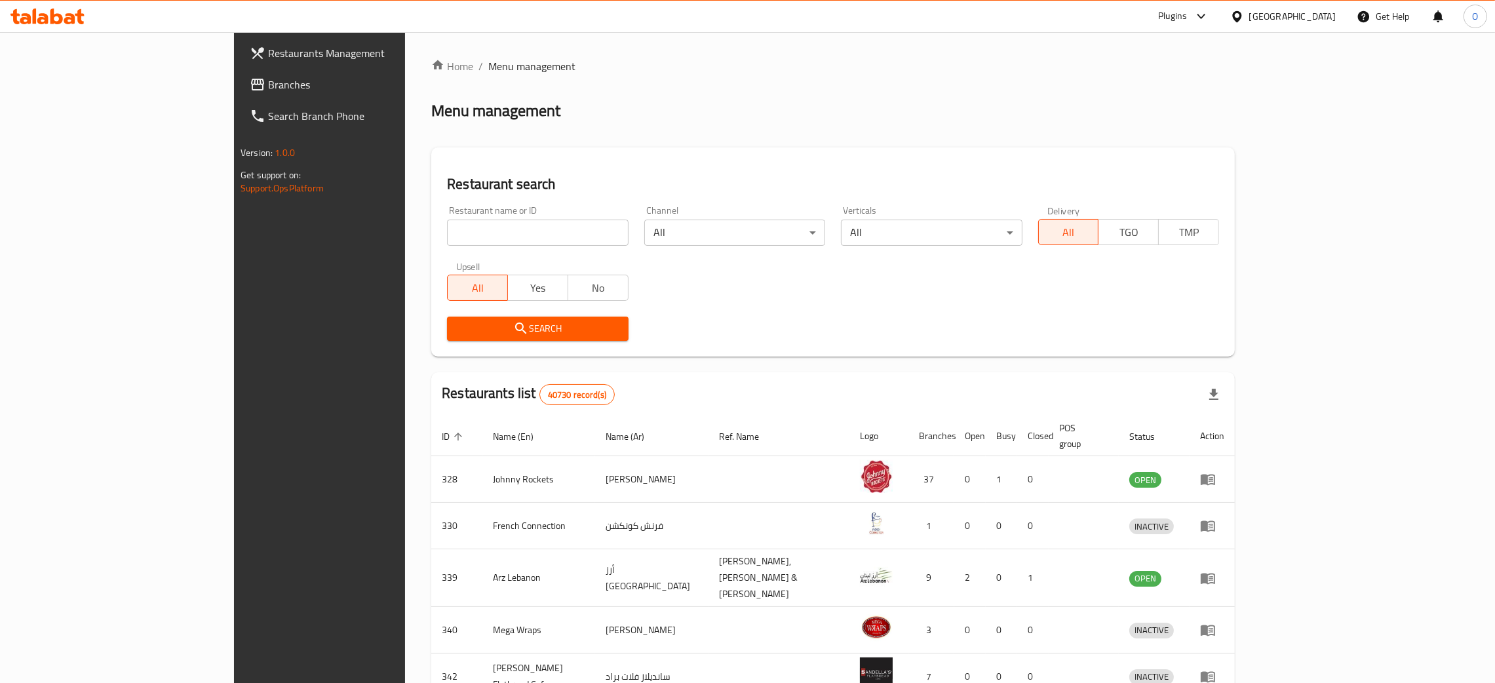
click at [447, 239] on input "search" at bounding box center [537, 233] width 181 height 26
paste input "FATAYER [PERSON_NAME]"
type input "FATAYER [PERSON_NAME]"
click button "Search" at bounding box center [537, 329] width 181 height 24
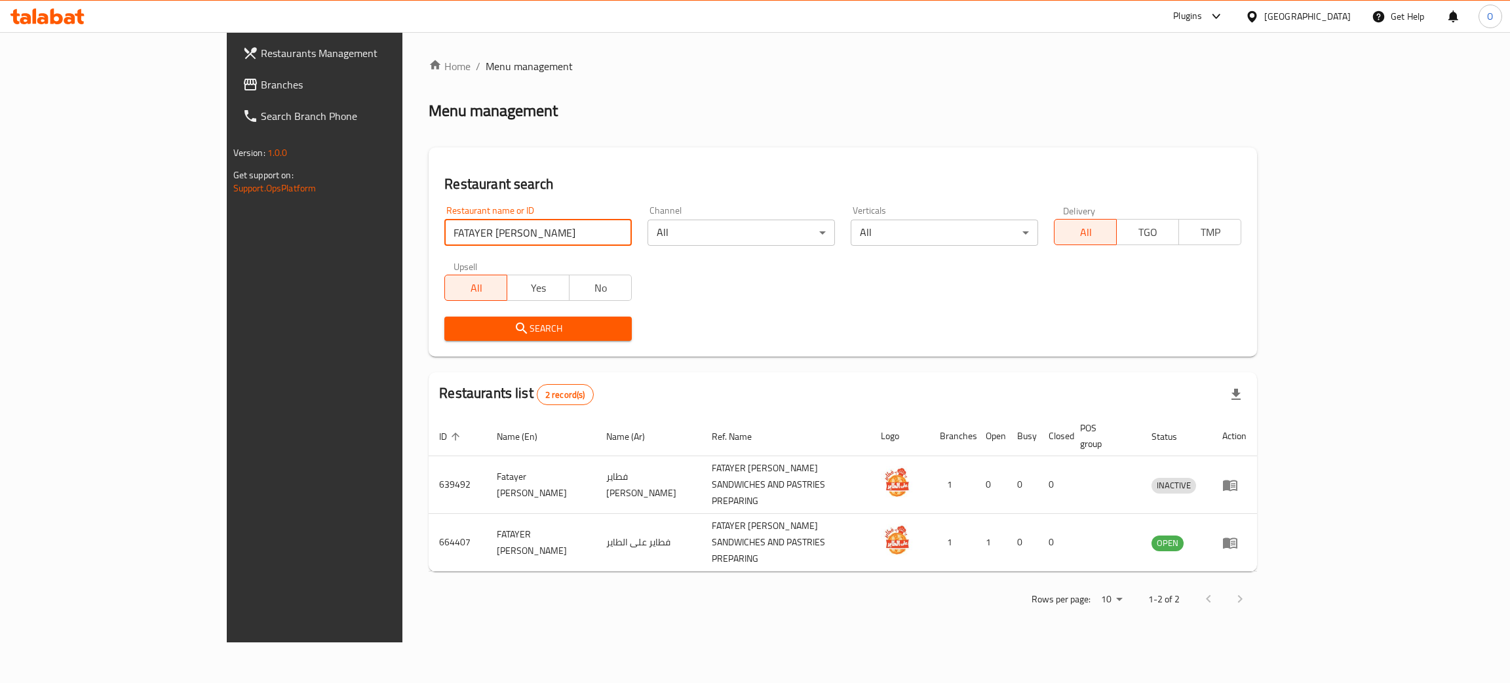
click at [261, 88] on span "Branches" at bounding box center [365, 85] width 208 height 16
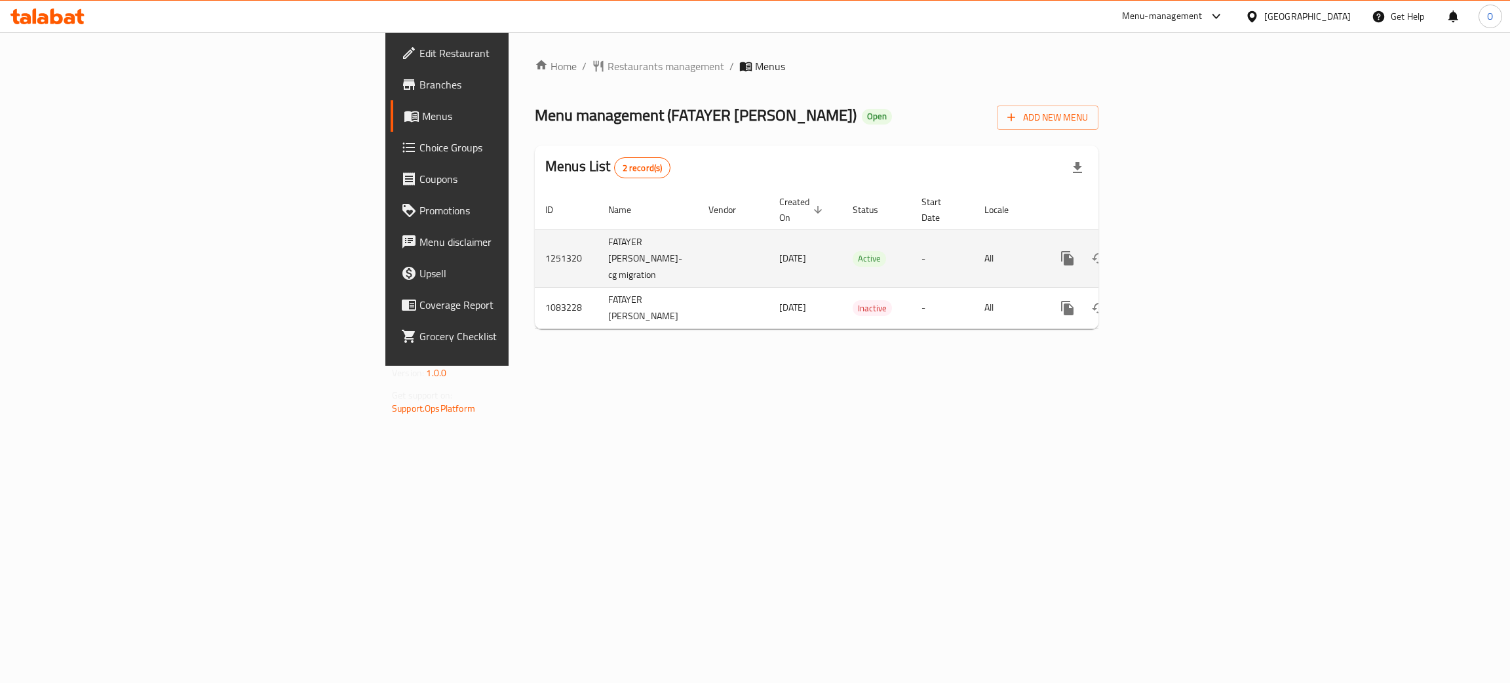
click at [1168, 252] on icon "enhanced table" at bounding box center [1162, 258] width 12 height 12
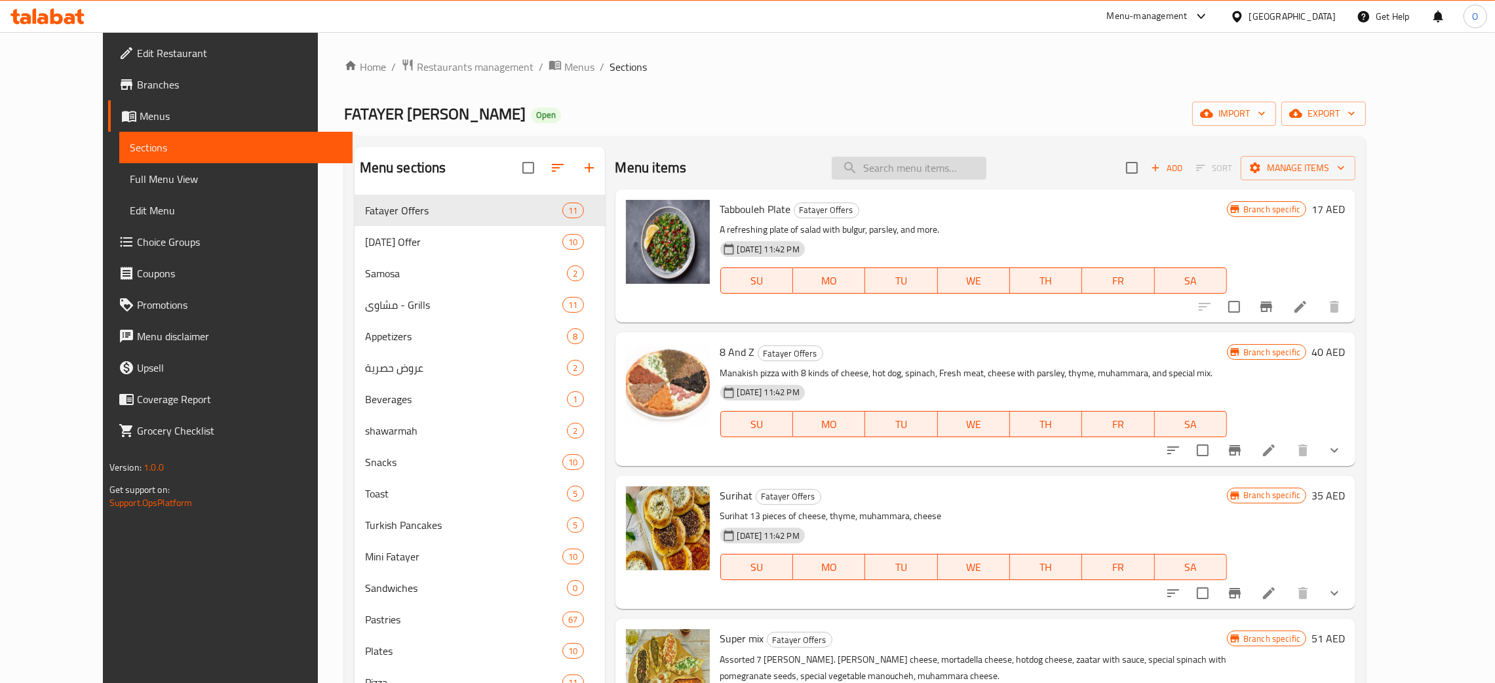
click at [927, 180] on input "search" at bounding box center [909, 168] width 155 height 23
paste input "Pasta With Sticks Chips"
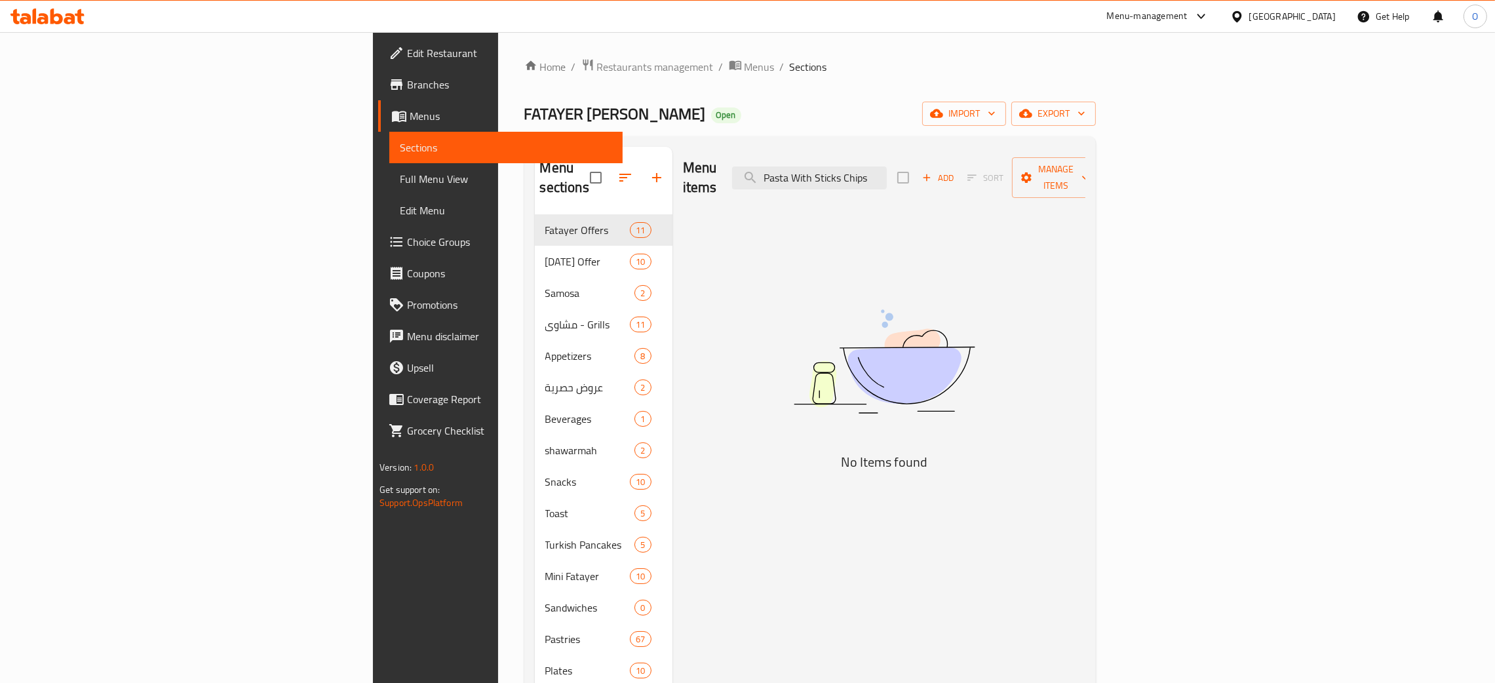
type input "Pasta With Sticks Chips"
click at [887, 166] on input "Pasta With Sticks Chips" at bounding box center [809, 177] width 155 height 23
click at [1299, 19] on div "[GEOGRAPHIC_DATA]" at bounding box center [1292, 16] width 87 height 14
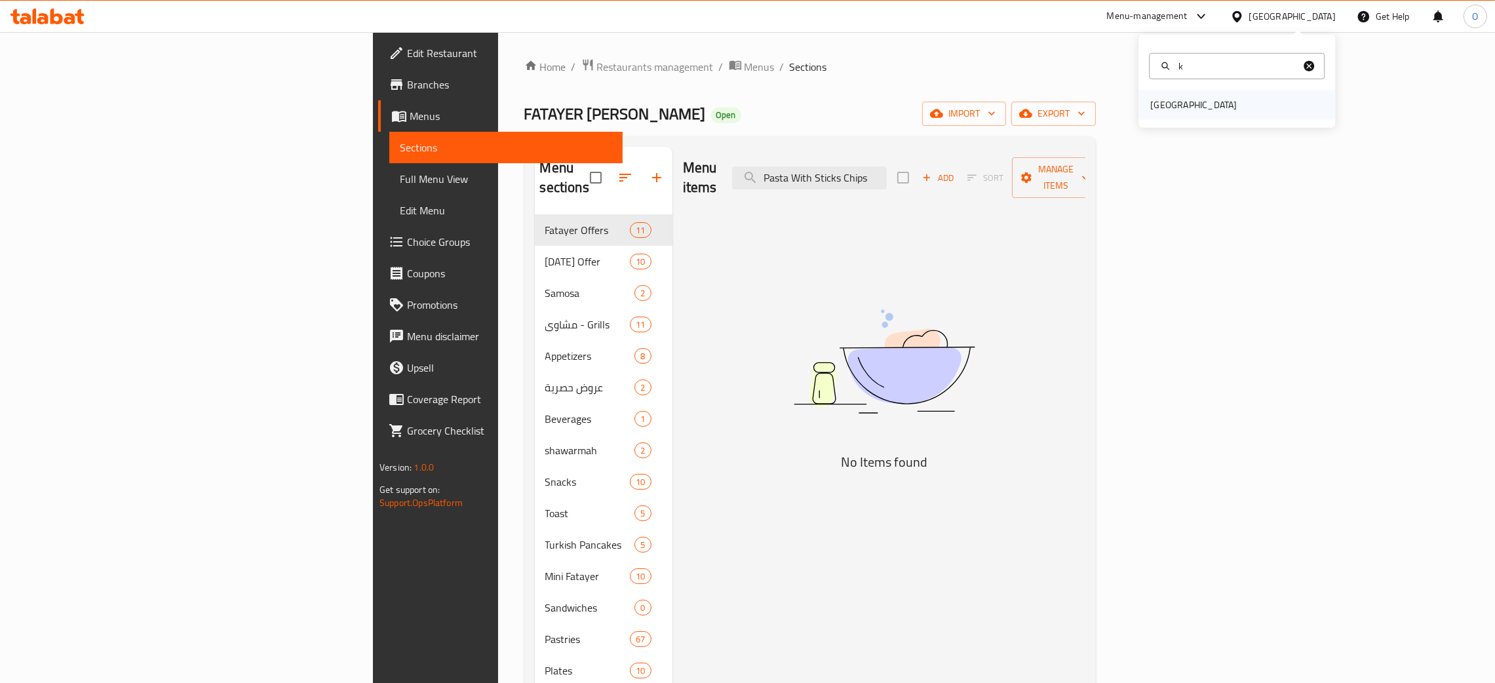
type input "k"
click at [1181, 110] on div "[GEOGRAPHIC_DATA]" at bounding box center [1194, 105] width 108 height 30
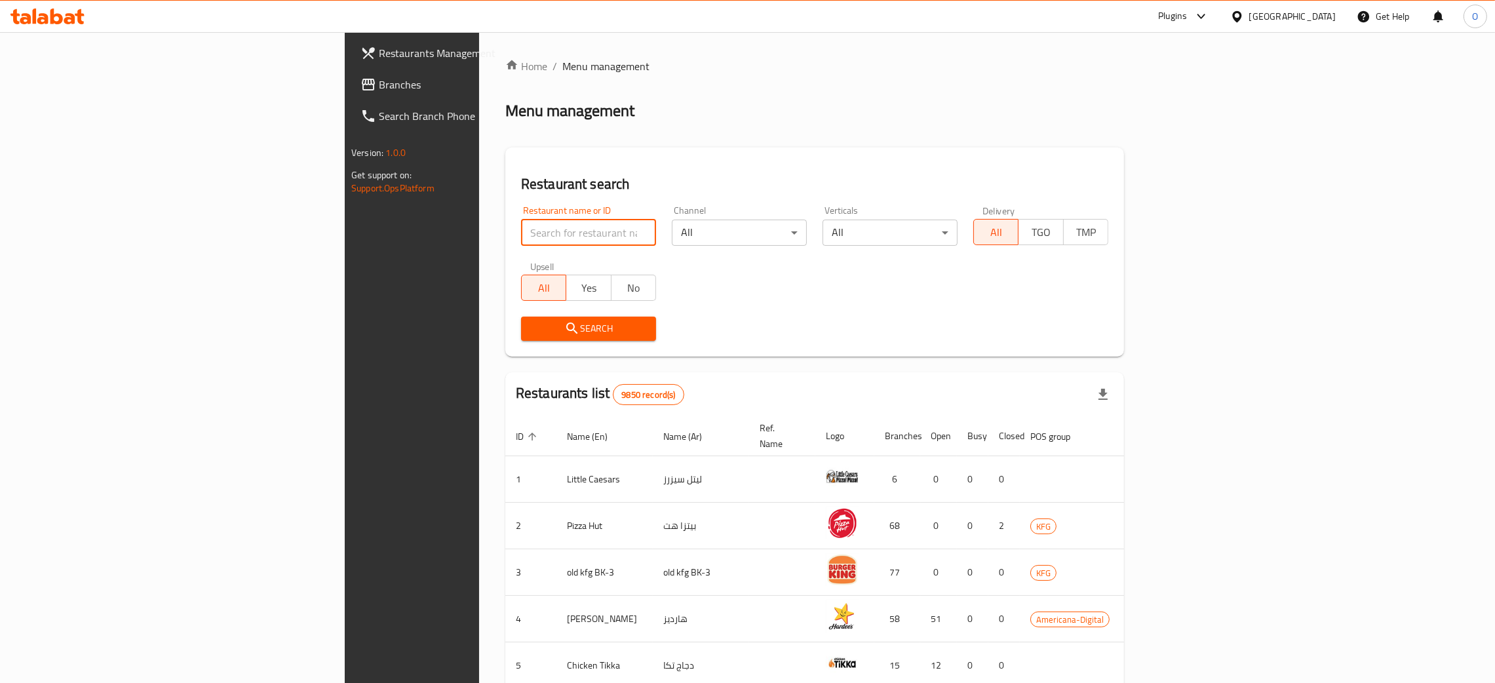
click at [521, 239] on input "search" at bounding box center [588, 233] width 135 height 26
paste input "[PERSON_NAME],"
type input "[PERSON_NAME]"
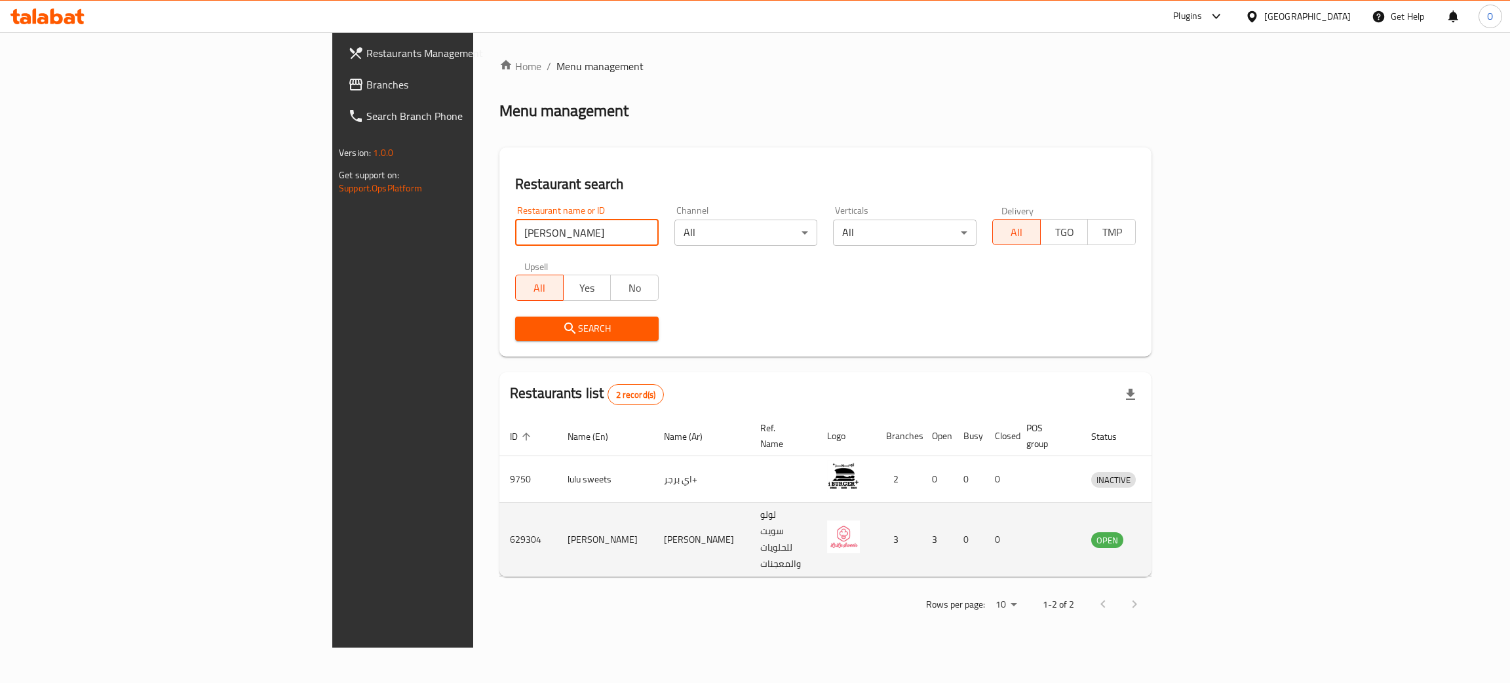
click at [1178, 532] on icon "enhanced table" at bounding box center [1170, 540] width 16 height 16
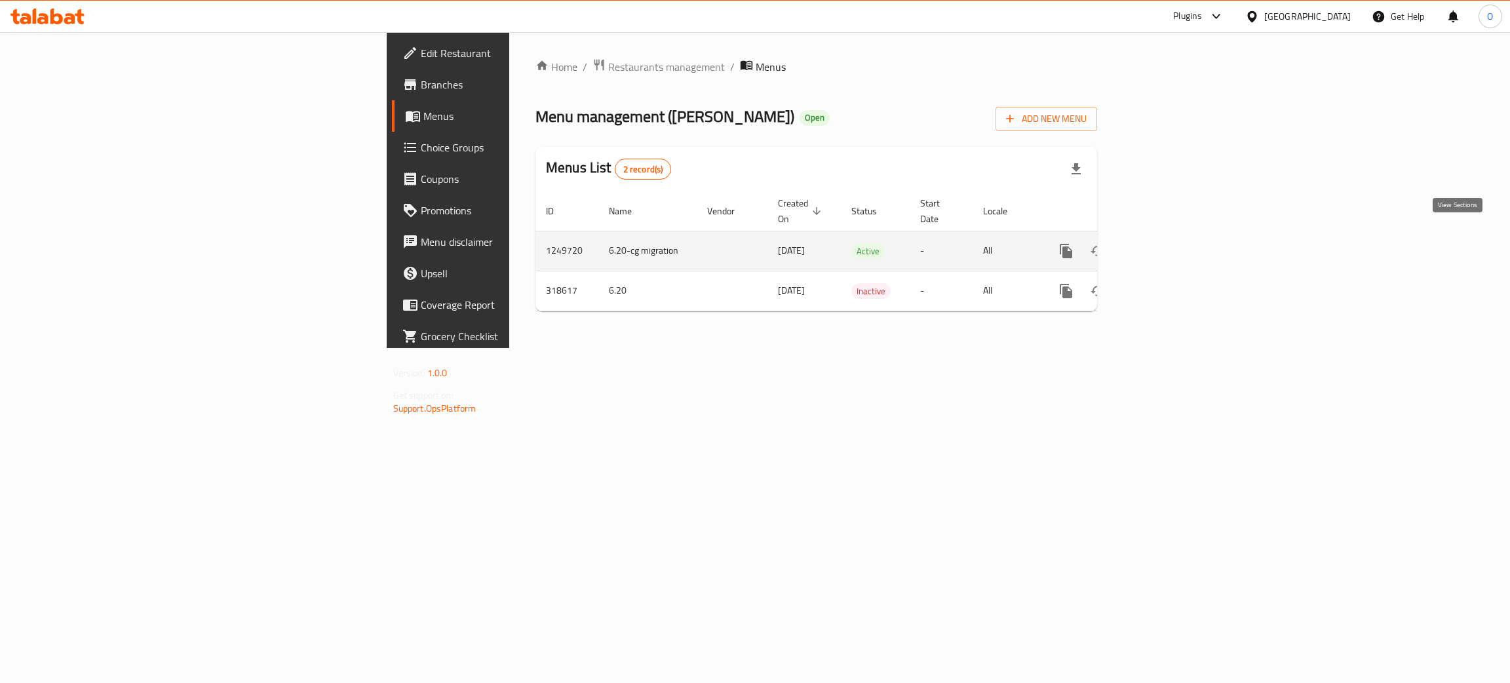
click at [1169, 243] on icon "enhanced table" at bounding box center [1161, 251] width 16 height 16
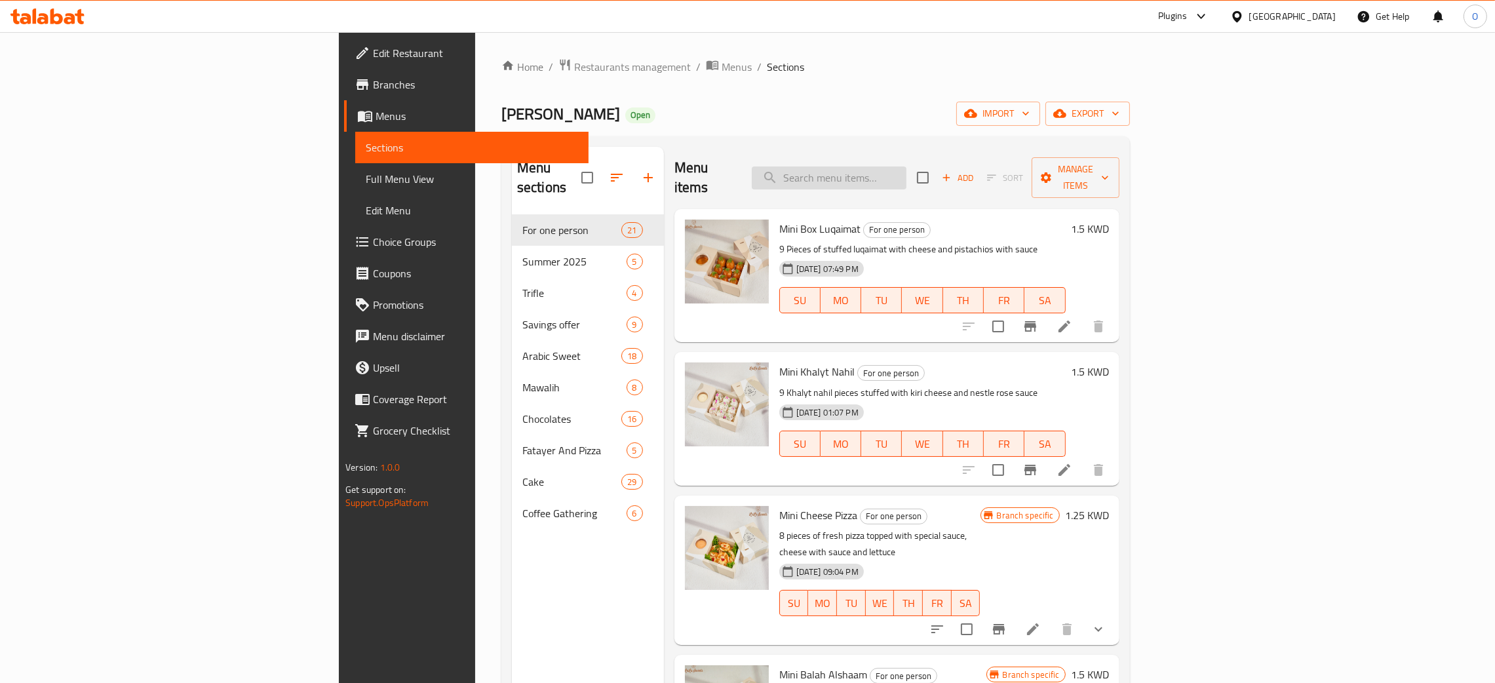
click at [907, 166] on input "search" at bounding box center [829, 177] width 155 height 23
paste input "Mini Lulu Mix"
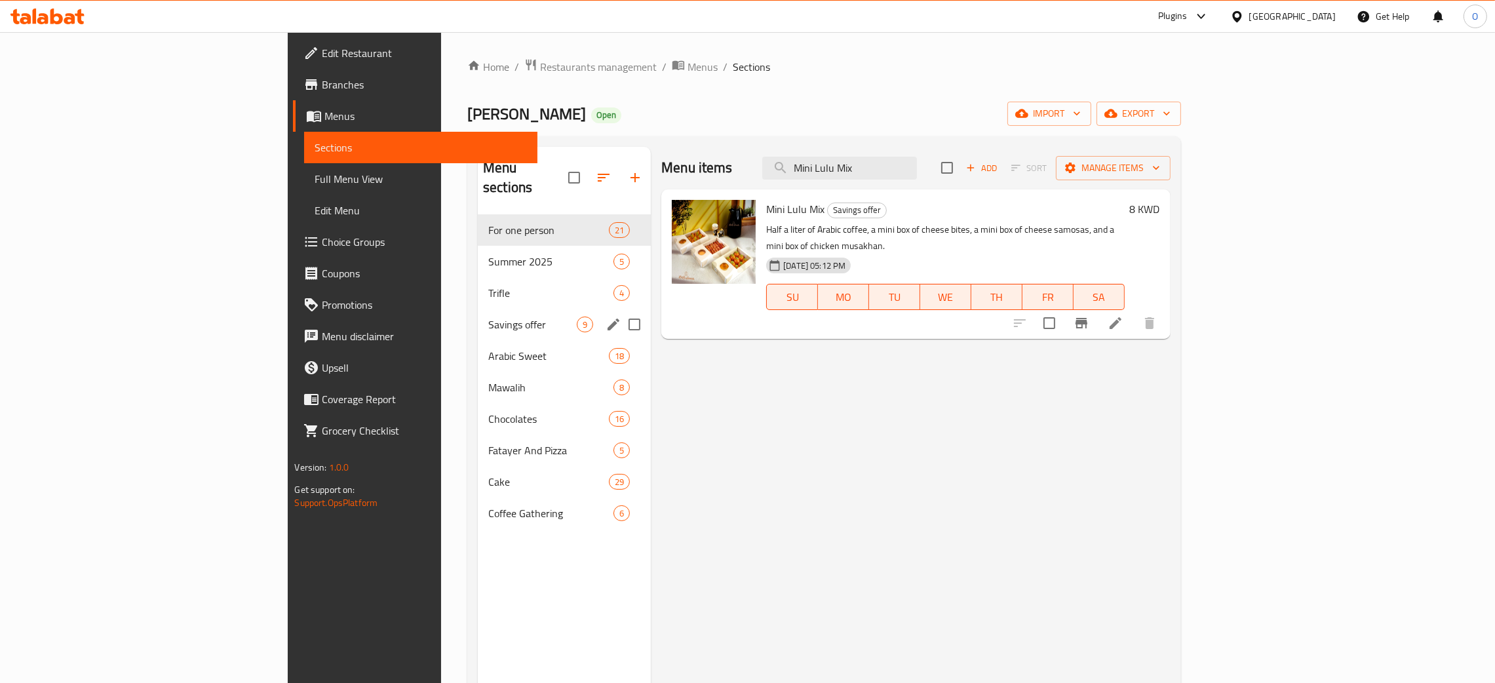
type input "Mini Lulu Mix"
